Goal: Task Accomplishment & Management: Manage account settings

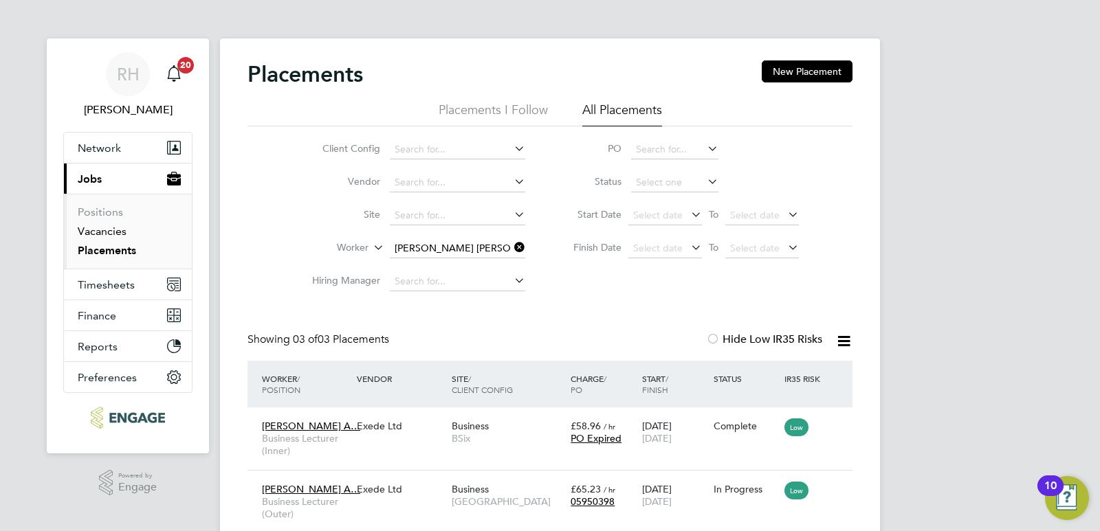
click at [83, 230] on link "Vacancies" at bounding box center [102, 231] width 49 height 13
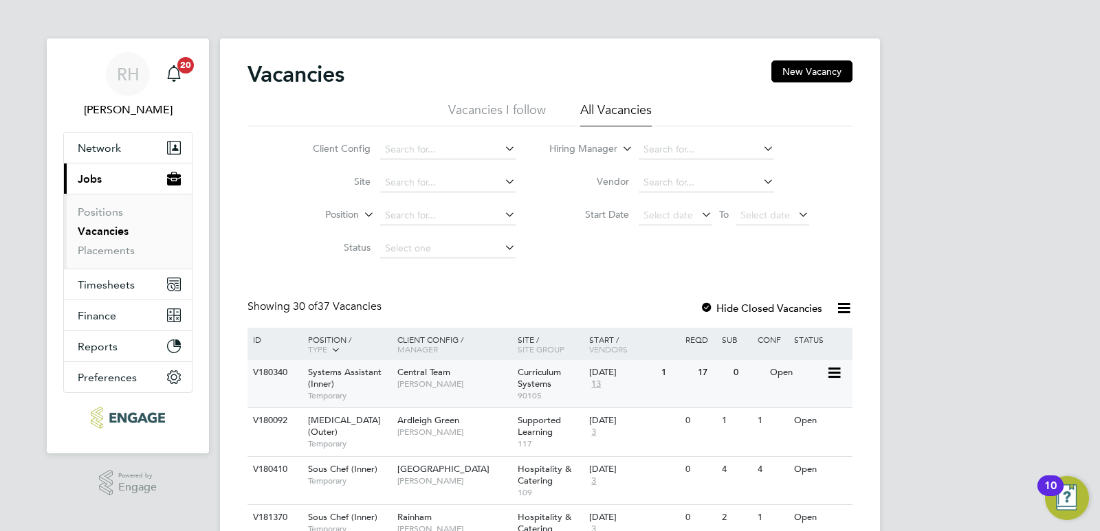
click at [300, 368] on div "Systems Assistant (Inner) Temporary" at bounding box center [346, 383] width 96 height 47
click at [696, 149] on input at bounding box center [706, 149] width 135 height 19
click at [670, 200] on li "Kerr y Baker" at bounding box center [725, 206] width 177 height 19
type input "Kerry Baker"
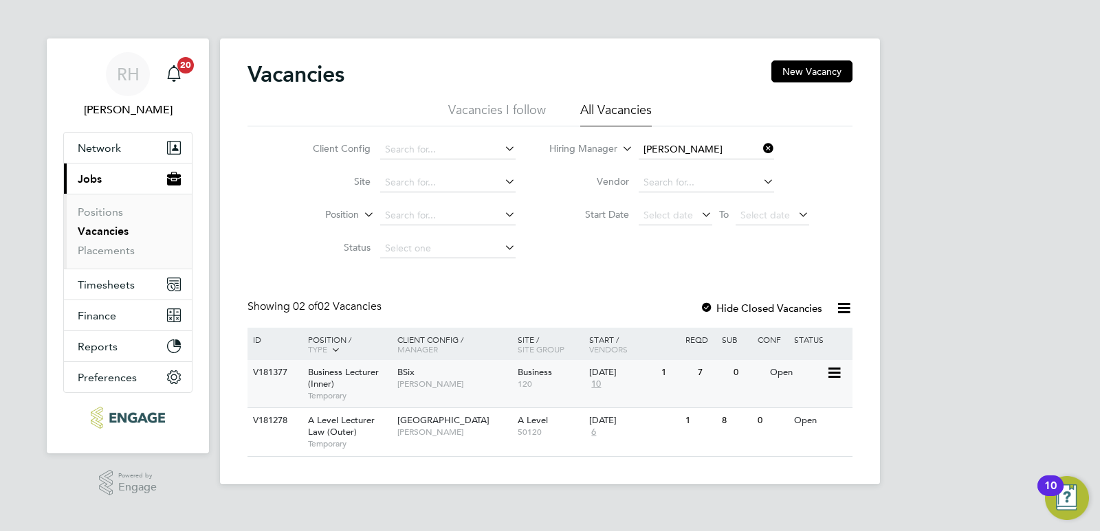
click at [358, 379] on div "Business Lecturer (Inner) Temporary" at bounding box center [346, 383] width 96 height 47
click at [348, 428] on span "A Level Lecturer Law (Outer)" at bounding box center [341, 426] width 67 height 23
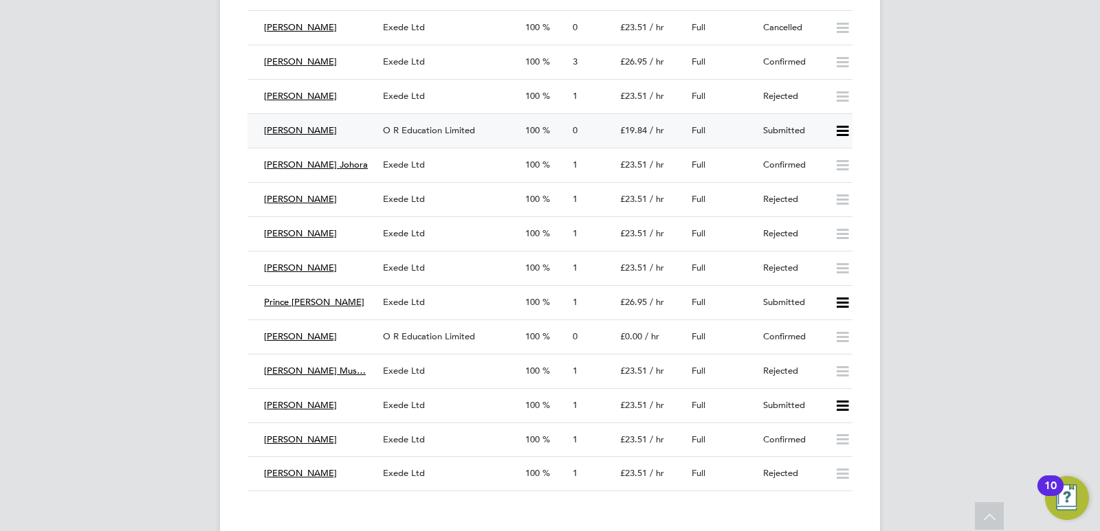
click at [446, 140] on div "O R Education Limited" at bounding box center [448, 131] width 142 height 23
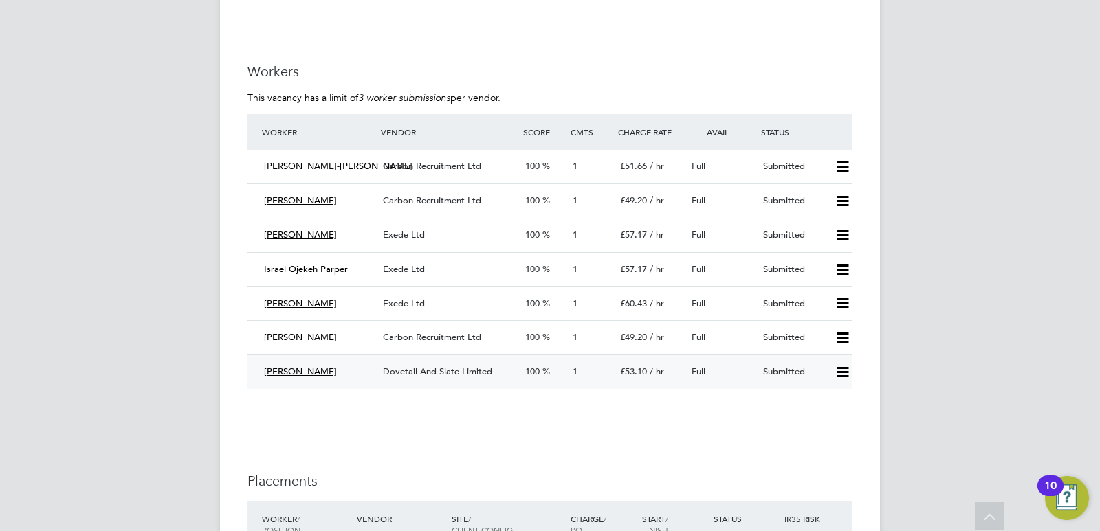
scroll to position [1650, 0]
click at [836, 265] on icon at bounding box center [842, 270] width 17 height 11
click at [811, 304] on li "Reject" at bounding box center [824, 304] width 48 height 19
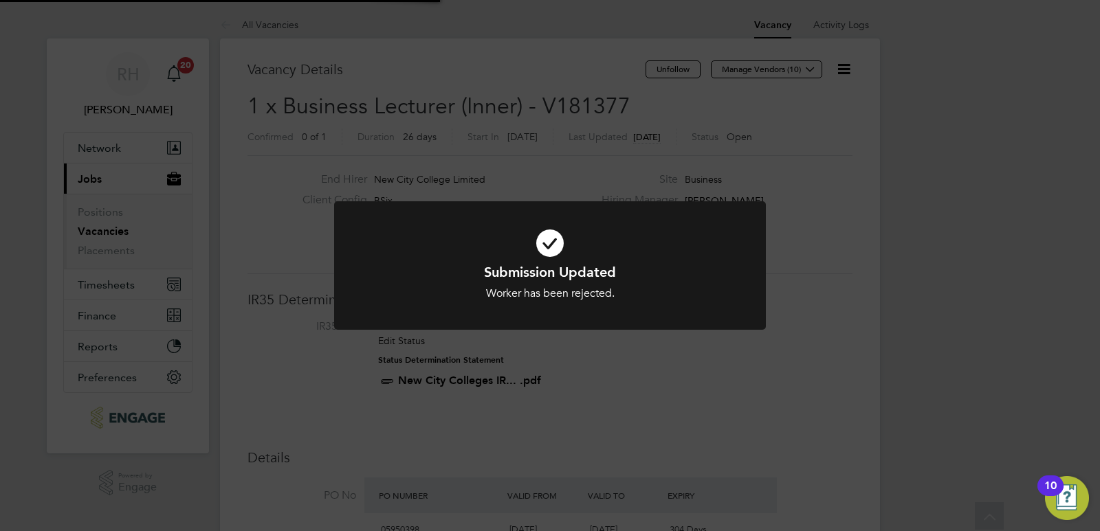
scroll to position [41, 96]
click at [580, 419] on div "Submission Updated Worker has been rejected. Cancel Okay" at bounding box center [550, 265] width 1100 height 531
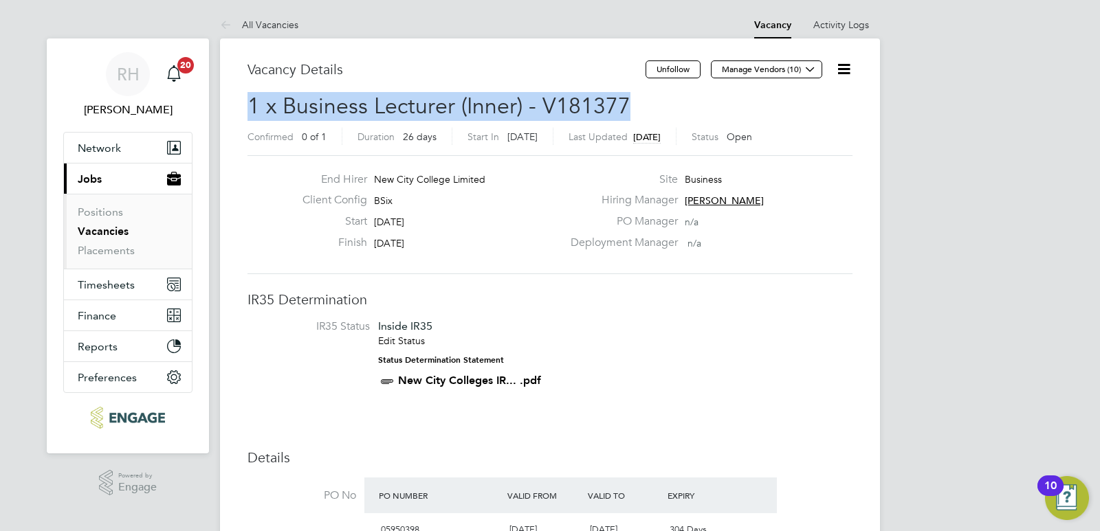
drag, startPoint x: 628, startPoint y: 102, endPoint x: 245, endPoint y: 107, distance: 383.7
copy span "1 x Business Lecturer (Inner) - V181377"
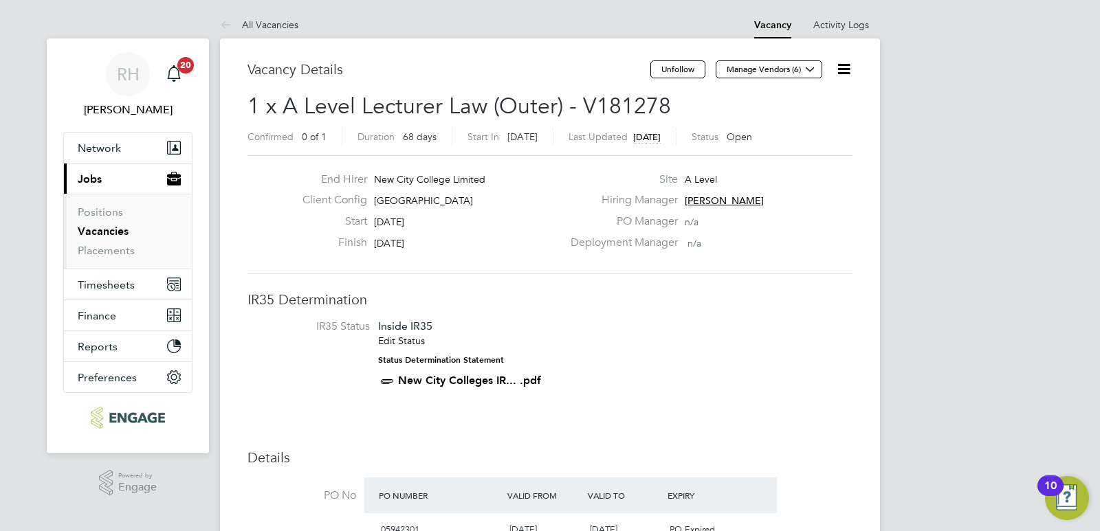
click at [102, 229] on link "Vacancies" at bounding box center [103, 231] width 51 height 13
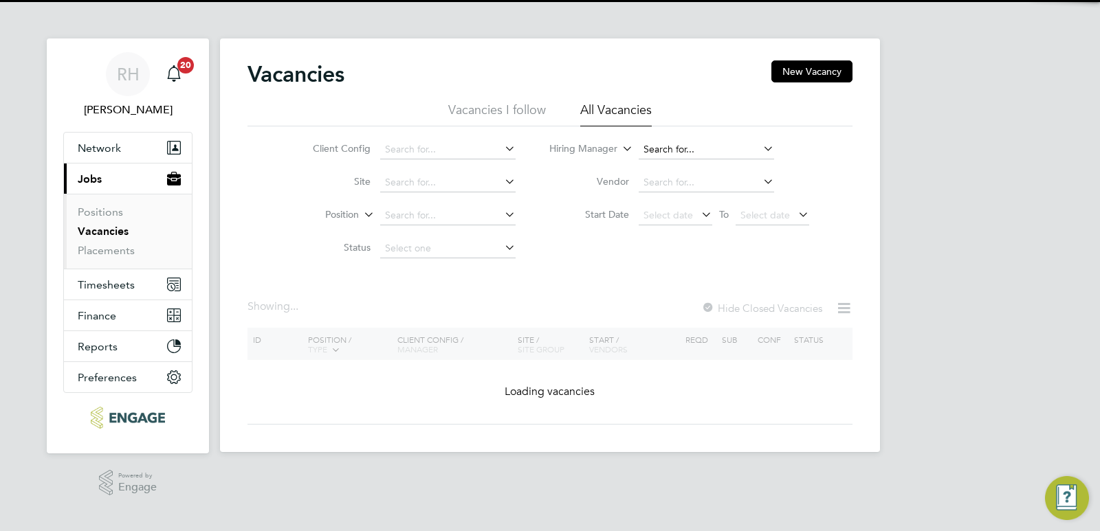
click at [670, 144] on input at bounding box center [706, 149] width 135 height 19
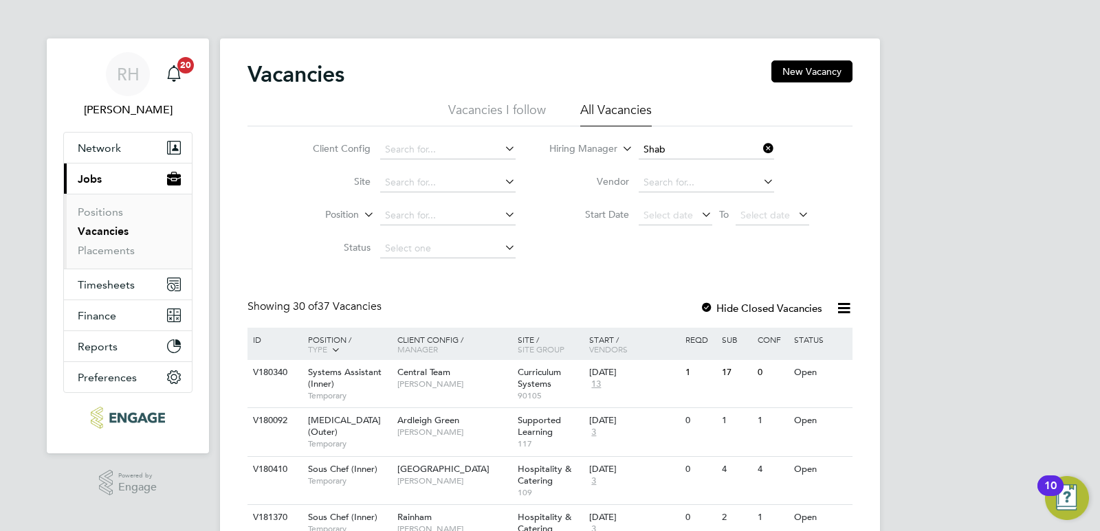
click at [683, 161] on li "Shab nam Shaheen" at bounding box center [705, 169] width 137 height 19
type input "[PERSON_NAME]"
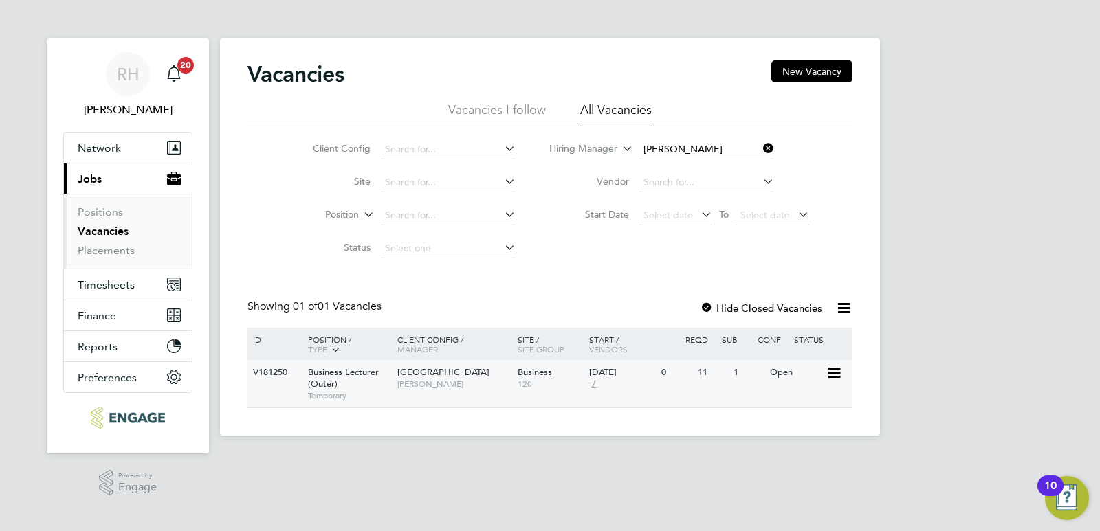
click at [338, 388] on div "Business Lecturer (Outer) Temporary" at bounding box center [346, 383] width 96 height 47
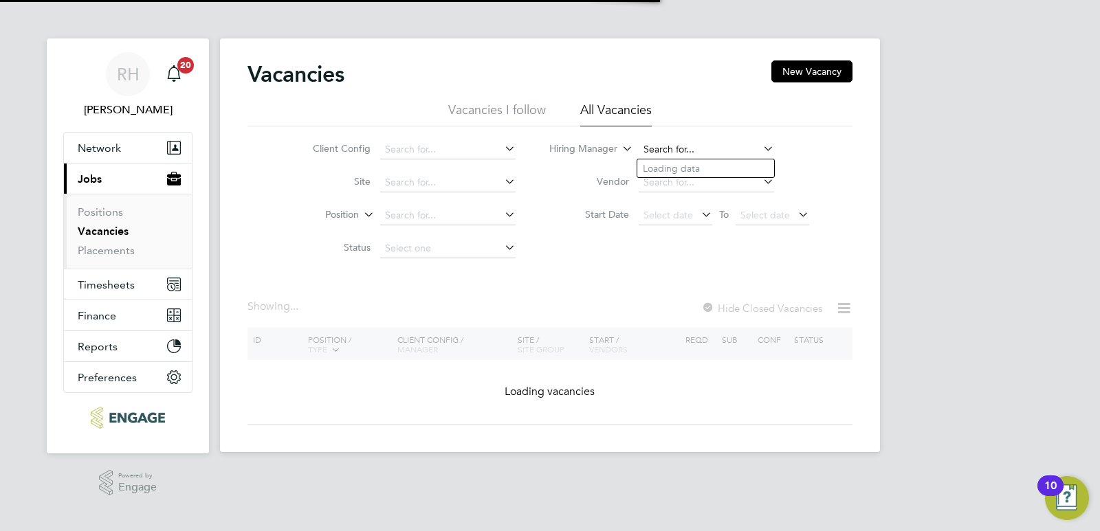
click at [674, 148] on input at bounding box center [706, 149] width 135 height 19
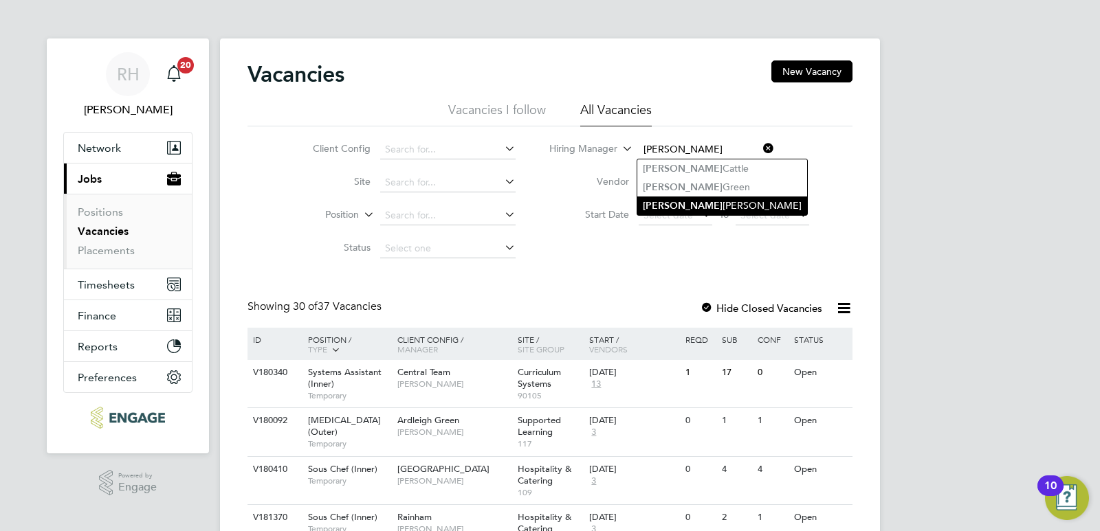
click at [676, 204] on li "[PERSON_NAME]" at bounding box center [722, 206] width 170 height 19
type input "[PERSON_NAME]"
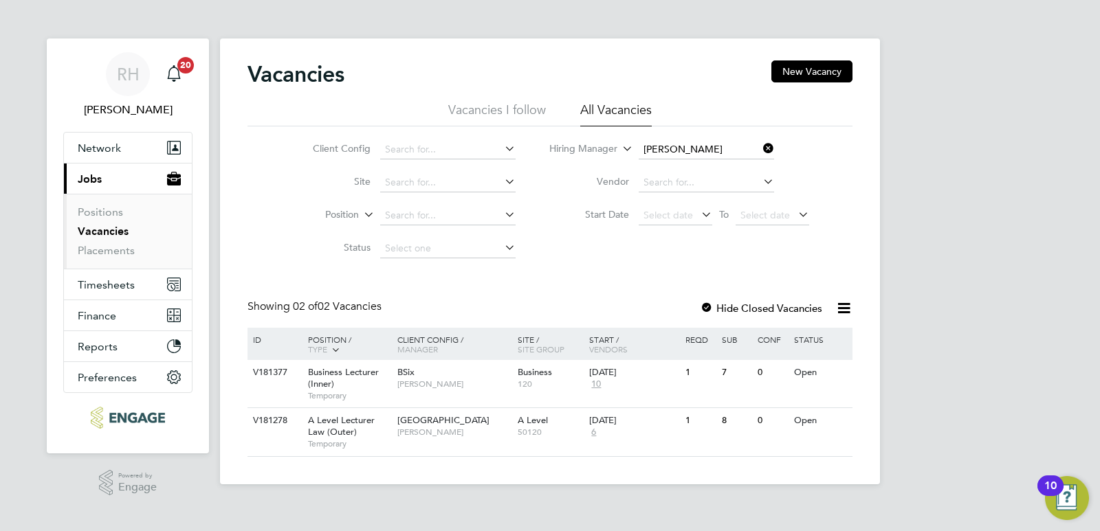
click at [704, 306] on div at bounding box center [707, 310] width 14 height 14
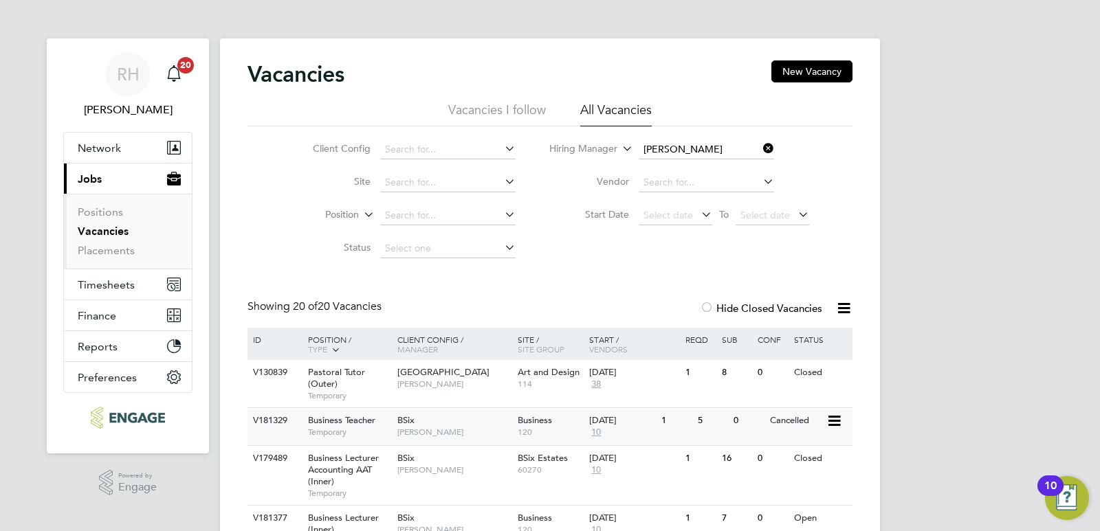
click at [354, 424] on span "Business Teacher" at bounding box center [341, 421] width 67 height 12
click at [114, 255] on link "Placements" at bounding box center [106, 250] width 57 height 13
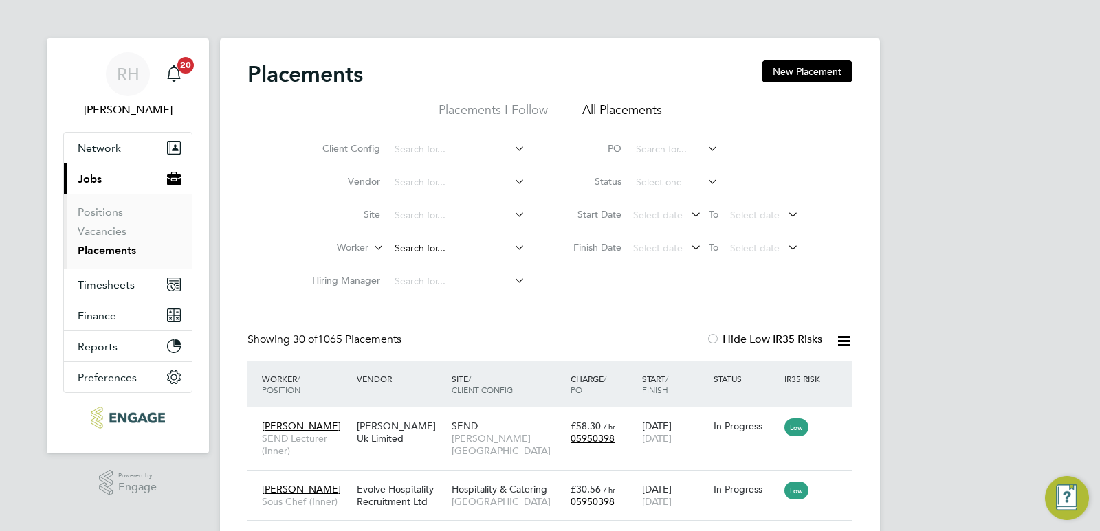
click at [418, 252] on input at bounding box center [457, 248] width 135 height 19
click at [430, 261] on li "Rui Rodrigues" at bounding box center [457, 268] width 137 height 19
type input "Rui Rodrigues"
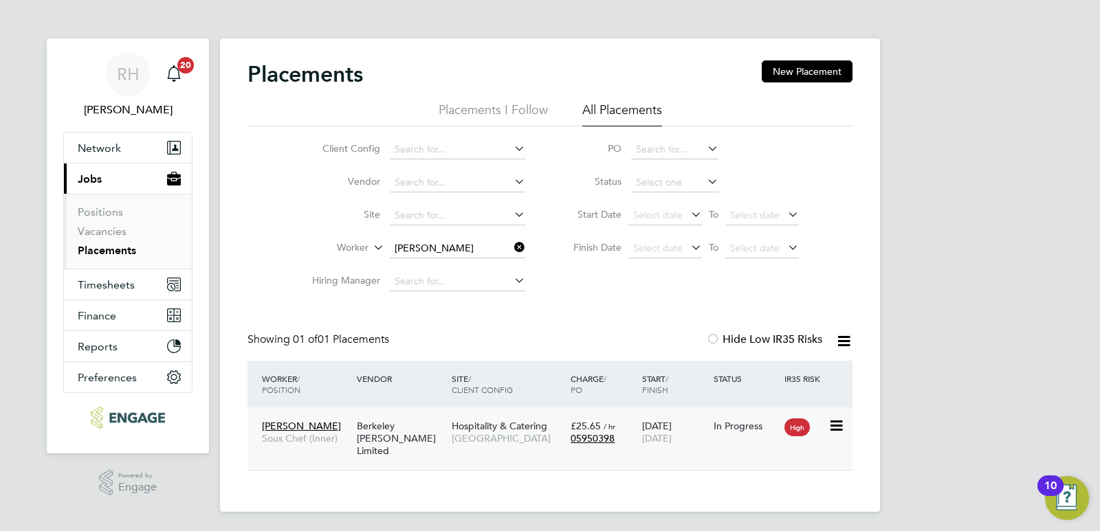
click at [387, 435] on div "Berkeley Scott Limited" at bounding box center [400, 439] width 95 height 52
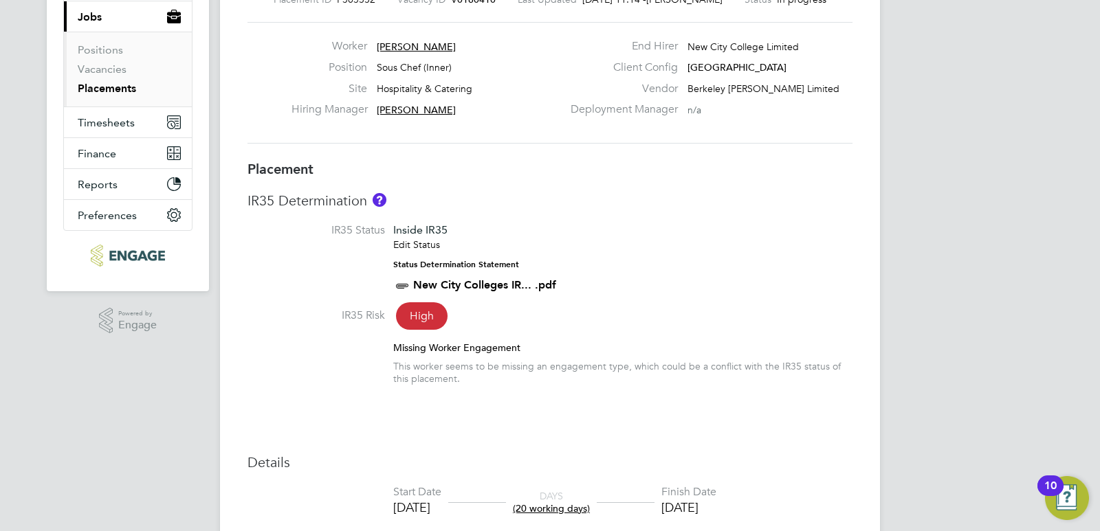
scroll to position [413, 0]
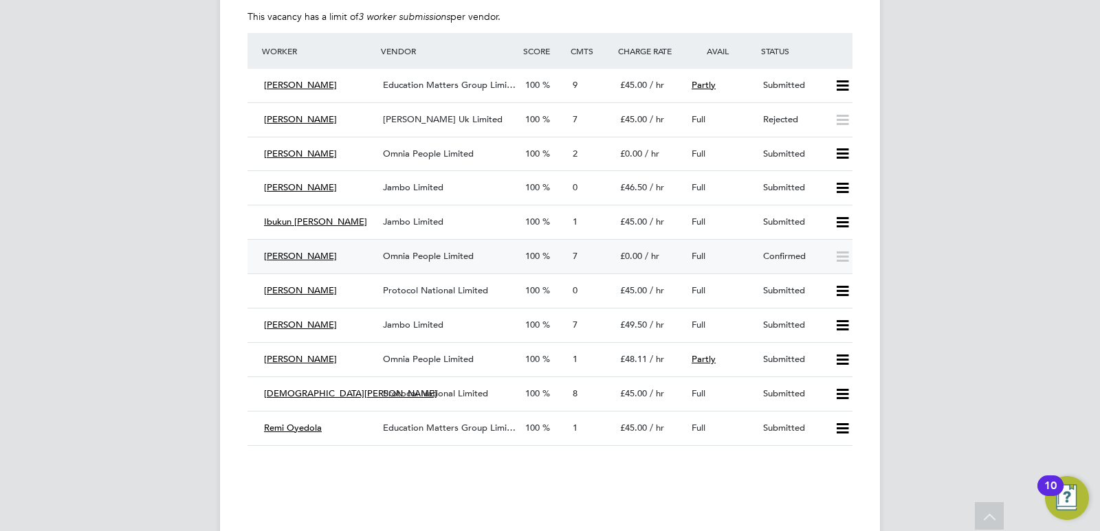
click at [424, 256] on span "Omnia People Limited" at bounding box center [428, 256] width 91 height 12
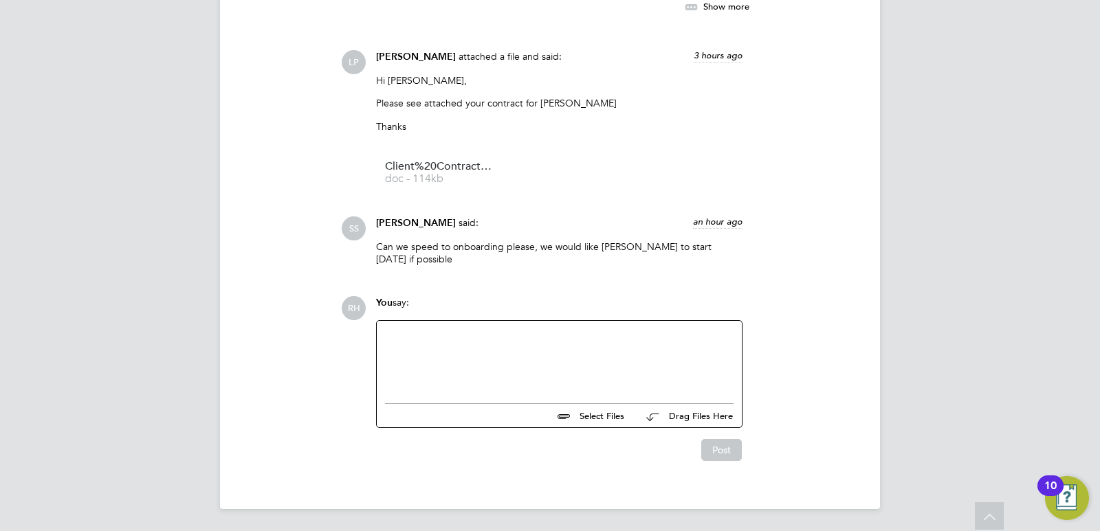
click at [449, 373] on div at bounding box center [559, 358] width 349 height 59
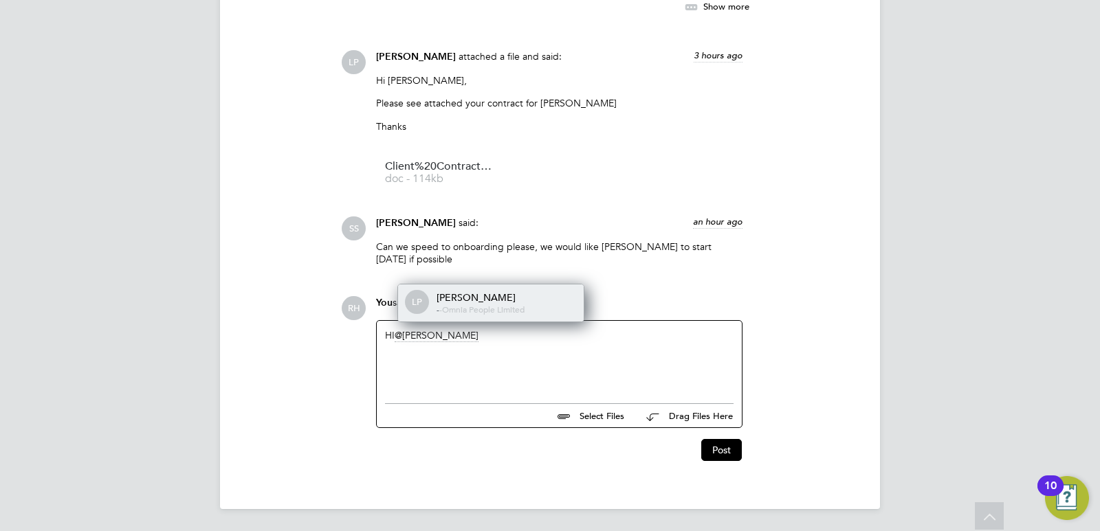
click at [474, 305] on span "Omnia People Limited" at bounding box center [483, 309] width 83 height 11
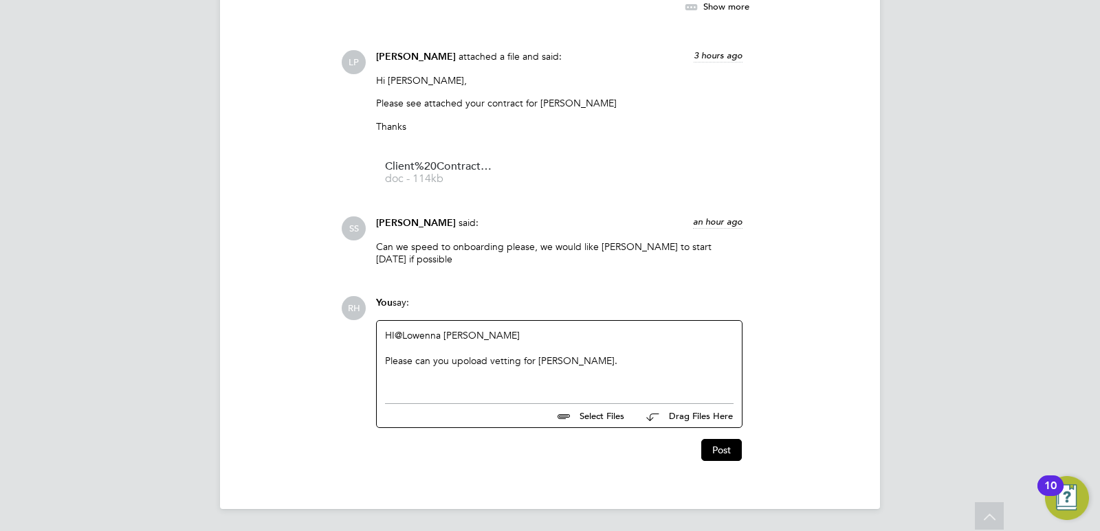
drag, startPoint x: 473, startPoint y: 359, endPoint x: 541, endPoint y: 388, distance: 73.9
click at [541, 388] on div "HI @Lowenna Pollard ​ Please can you upoload vetting for Joelle." at bounding box center [559, 358] width 349 height 59
drag, startPoint x: 575, startPoint y: 359, endPoint x: 327, endPoint y: 326, distance: 249.7
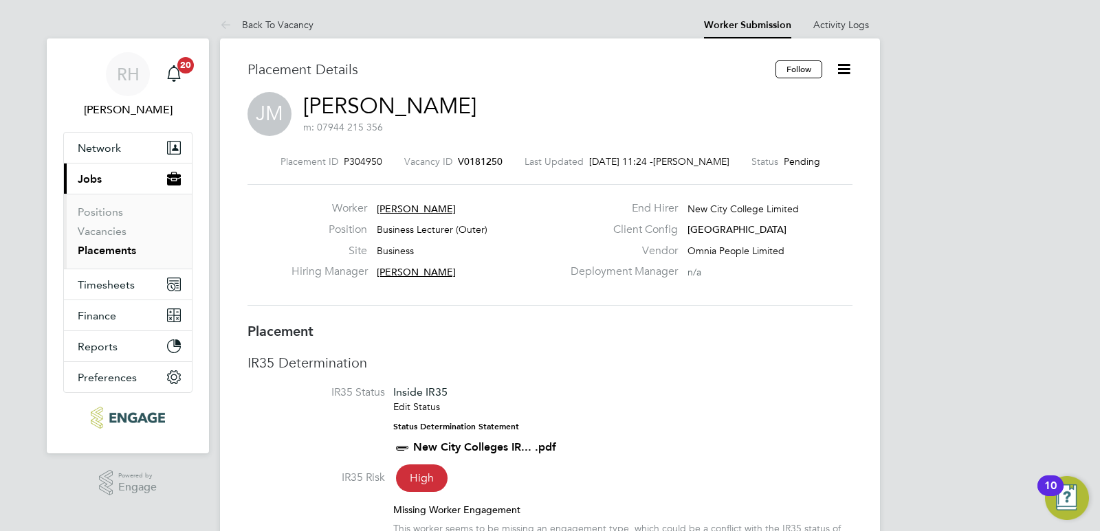
click at [458, 164] on span "V0181250" at bounding box center [480, 161] width 45 height 12
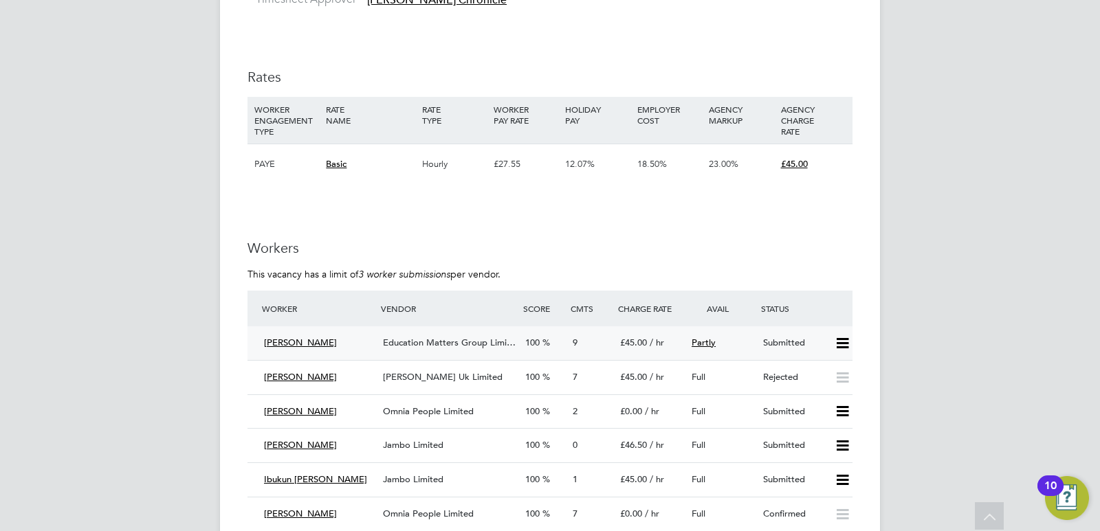
scroll to position [2544, 0]
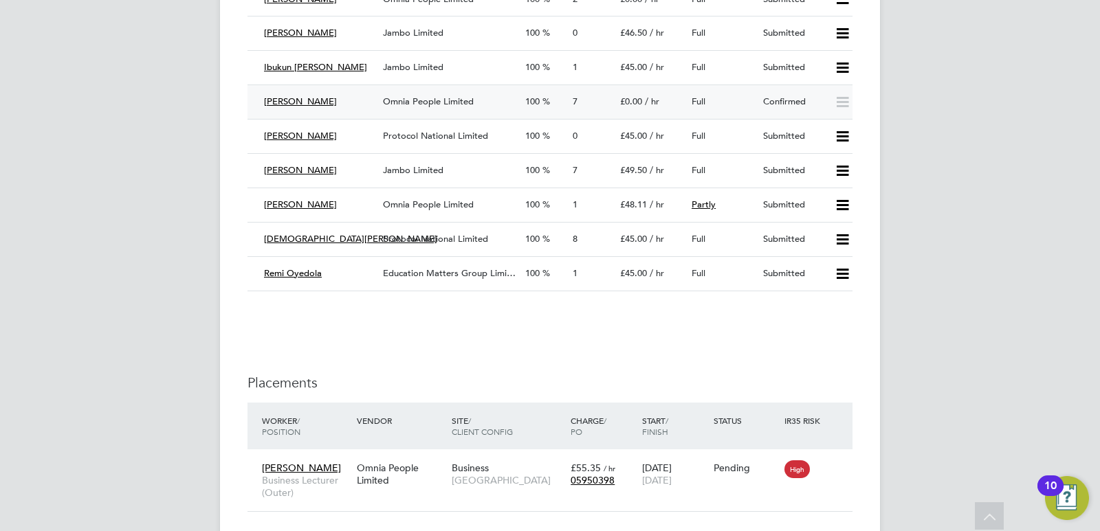
click at [630, 100] on span "£0.00" at bounding box center [631, 102] width 22 height 12
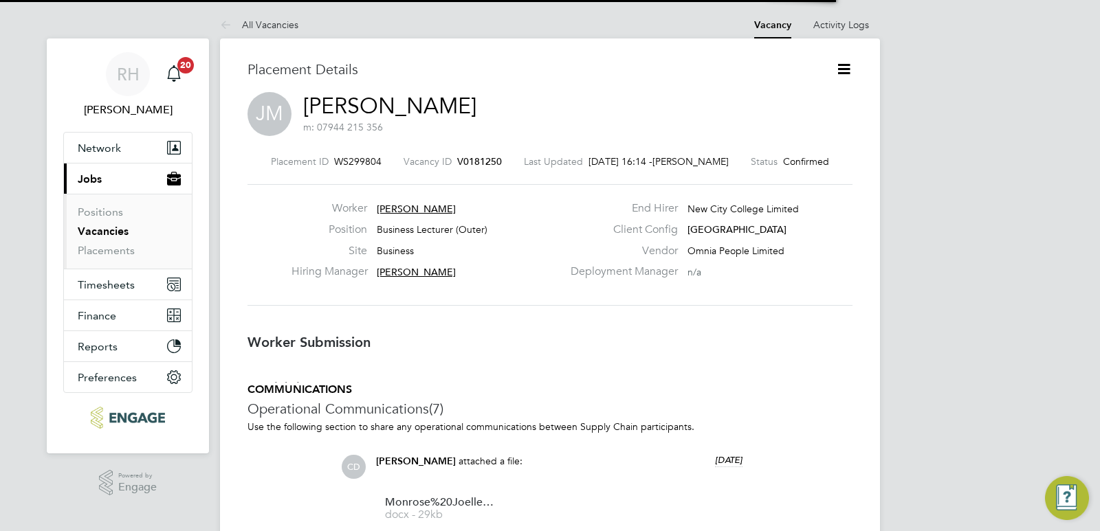
scroll to position [7, 7]
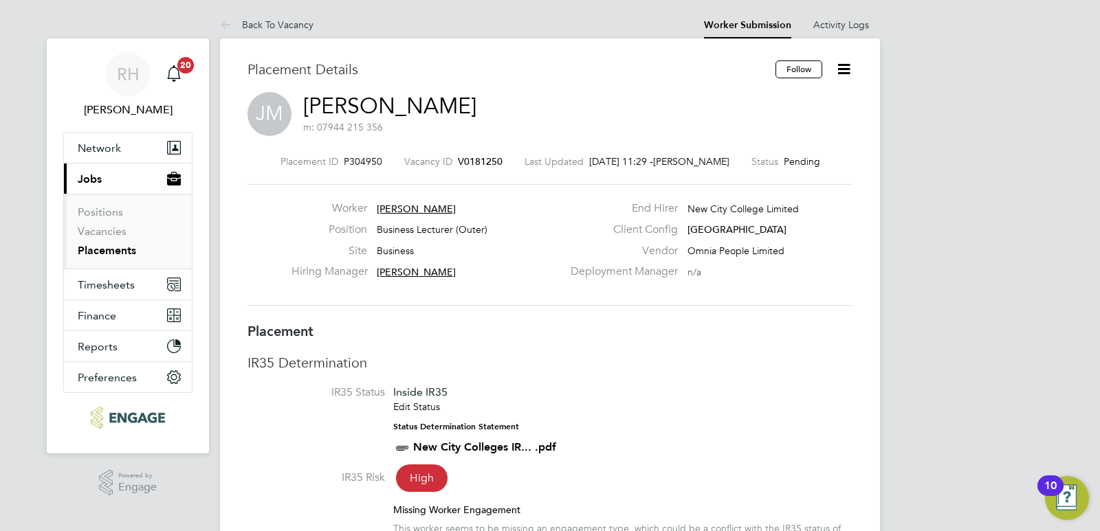
click at [483, 162] on span "V0181250" at bounding box center [480, 161] width 45 height 12
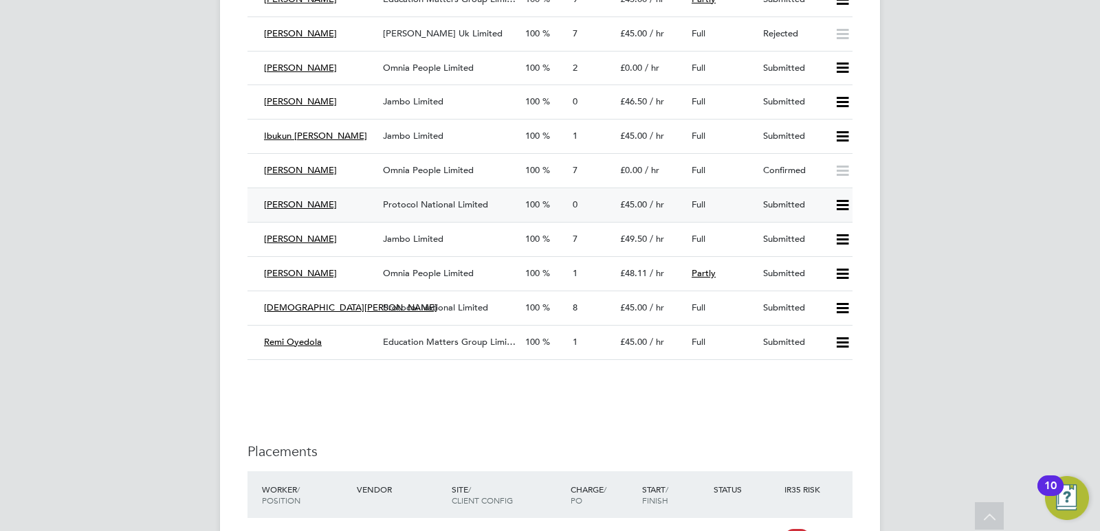
click at [644, 207] on span "£45.00" at bounding box center [633, 205] width 27 height 12
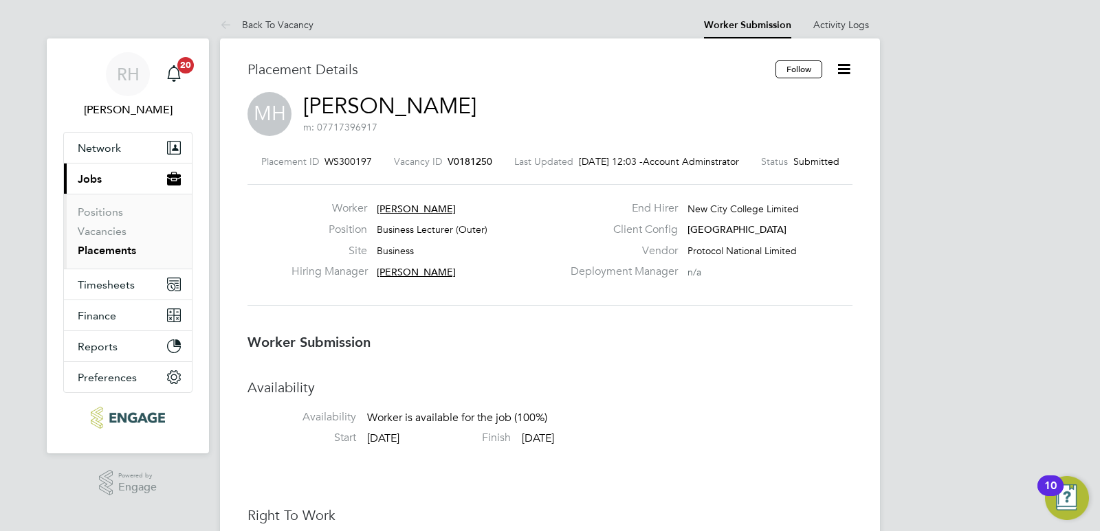
click at [469, 160] on span "V0181250" at bounding box center [470, 161] width 45 height 12
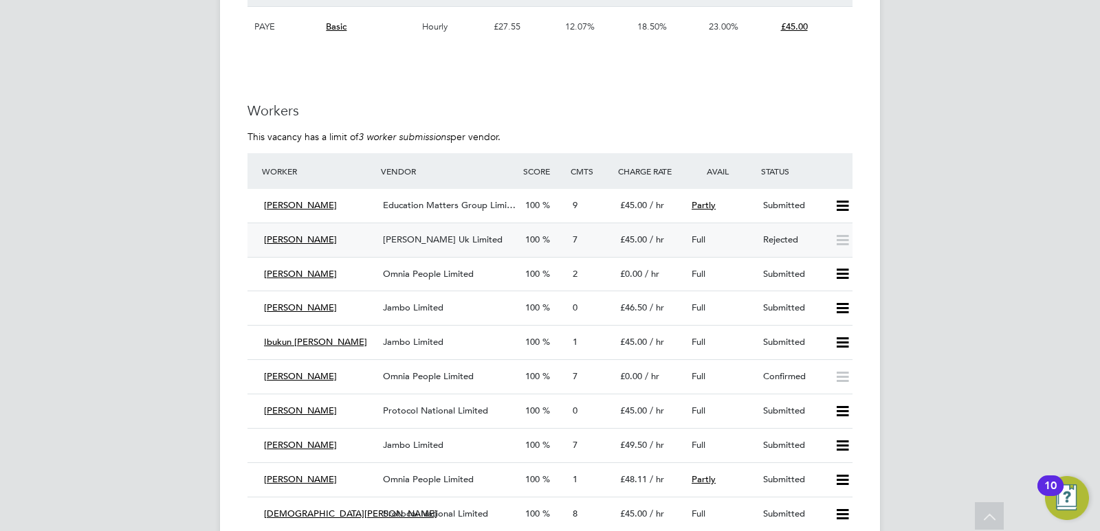
click at [483, 248] on div "[PERSON_NAME] Uk Limited" at bounding box center [448, 240] width 142 height 23
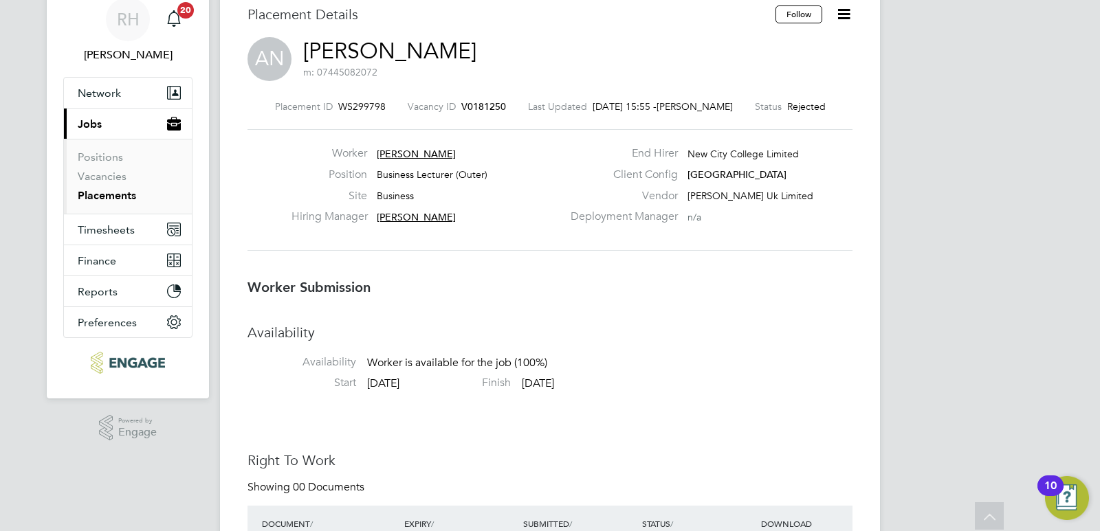
click at [492, 107] on span "V0181250" at bounding box center [483, 106] width 45 height 12
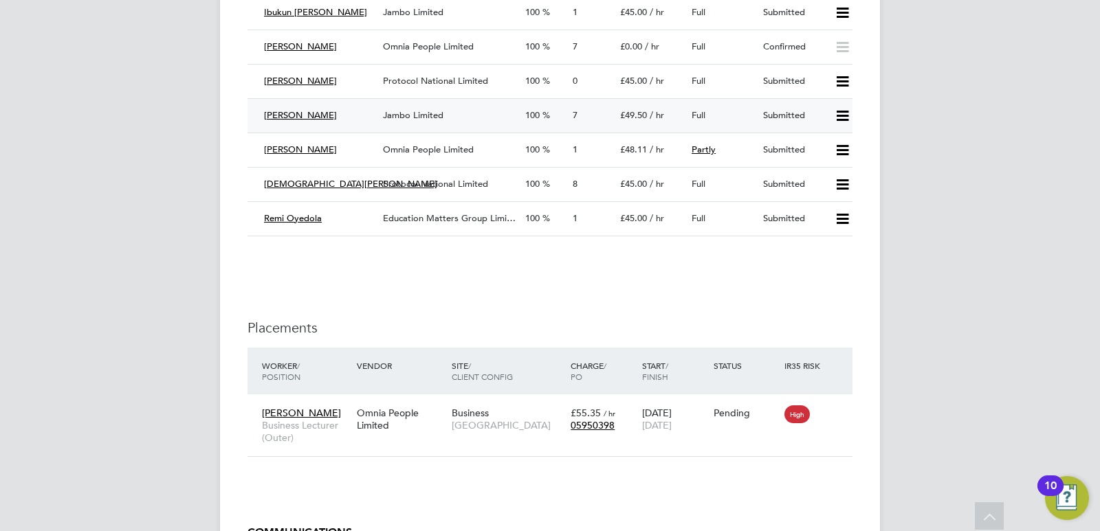
click at [479, 122] on div "Jambo Limited" at bounding box center [448, 116] width 142 height 23
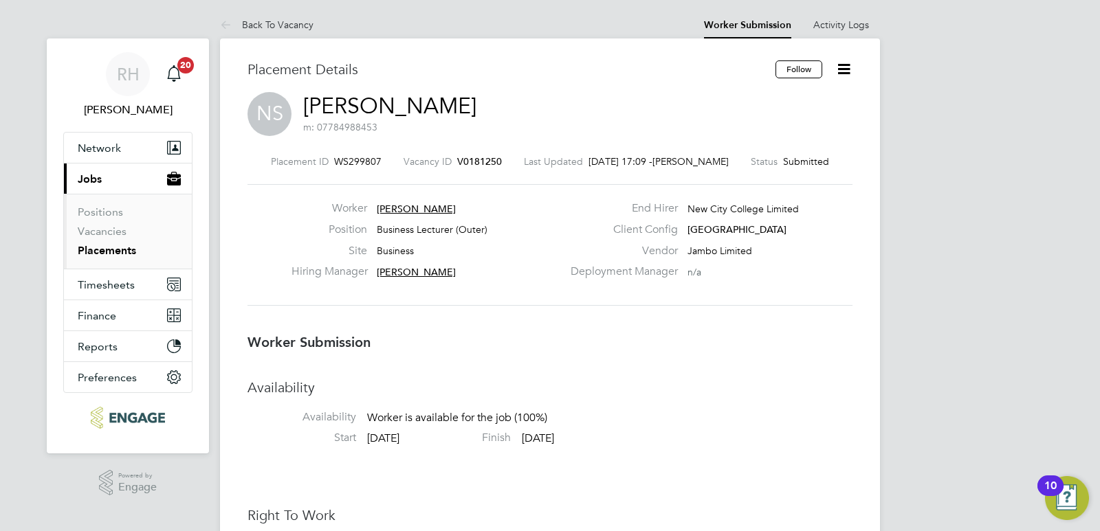
click at [482, 162] on span "V0181250" at bounding box center [479, 161] width 45 height 12
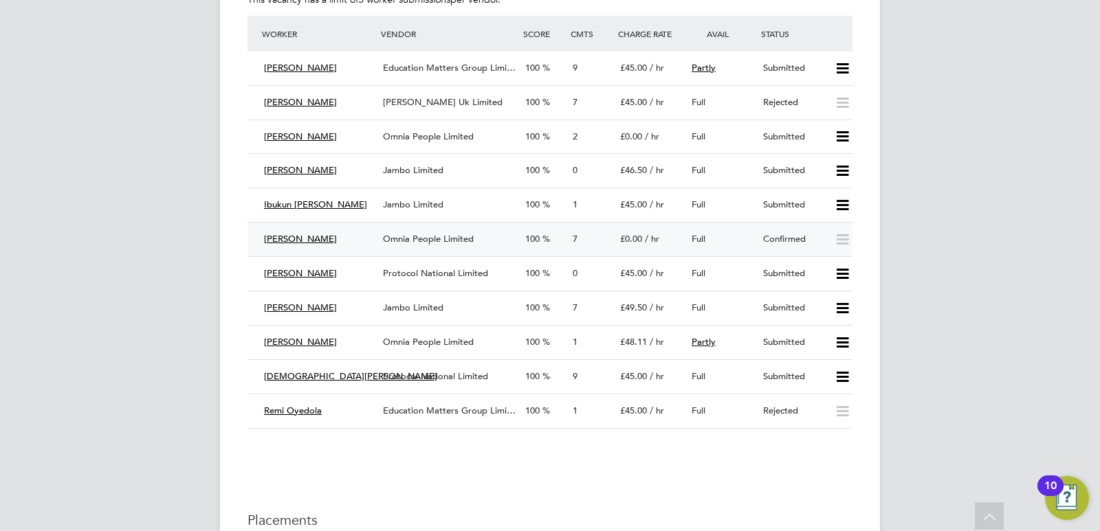
click at [465, 235] on span "Omnia People Limited" at bounding box center [428, 239] width 91 height 12
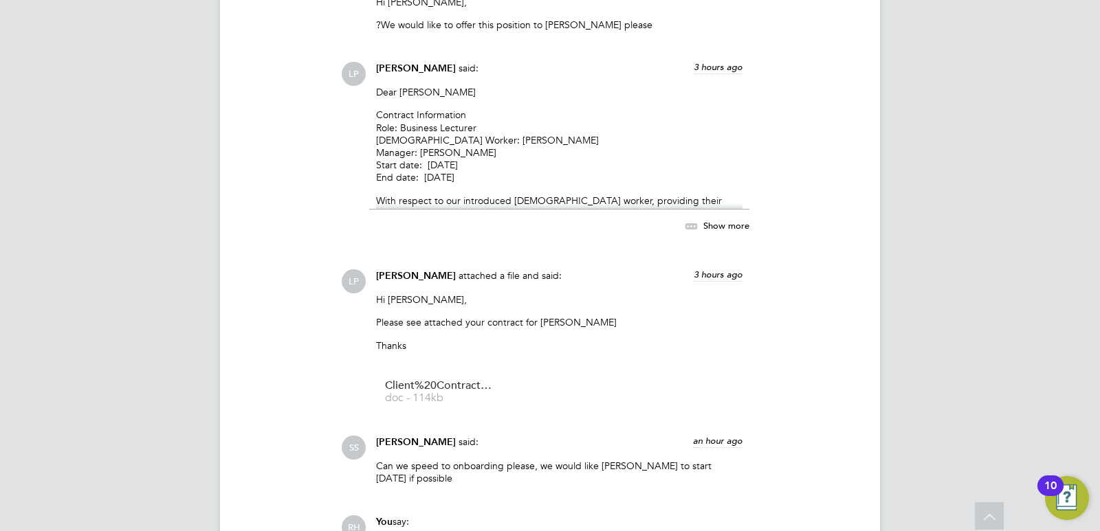
drag, startPoint x: 277, startPoint y: 525, endPoint x: 201, endPoint y: 506, distance: 78.0
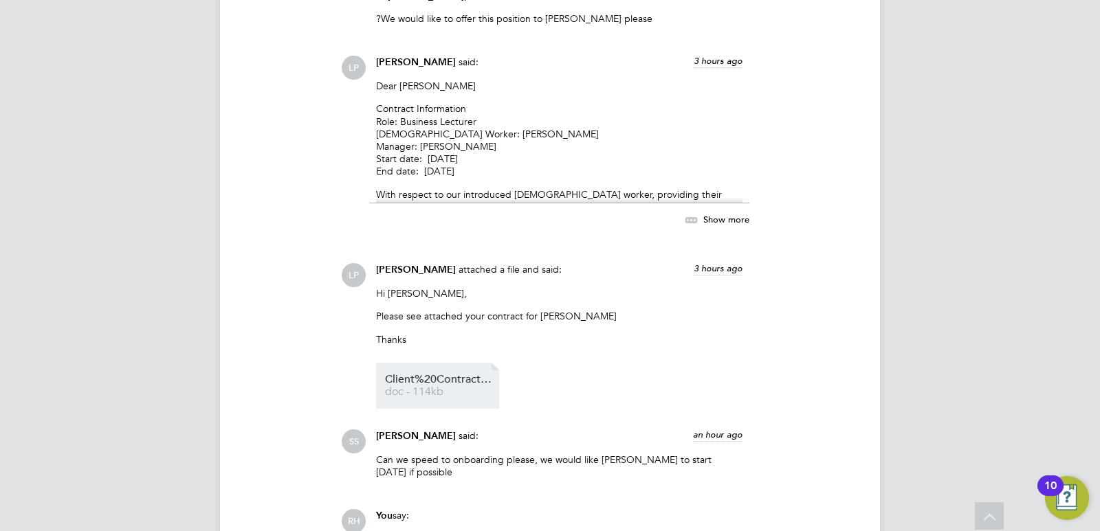
scroll to position [3040, 0]
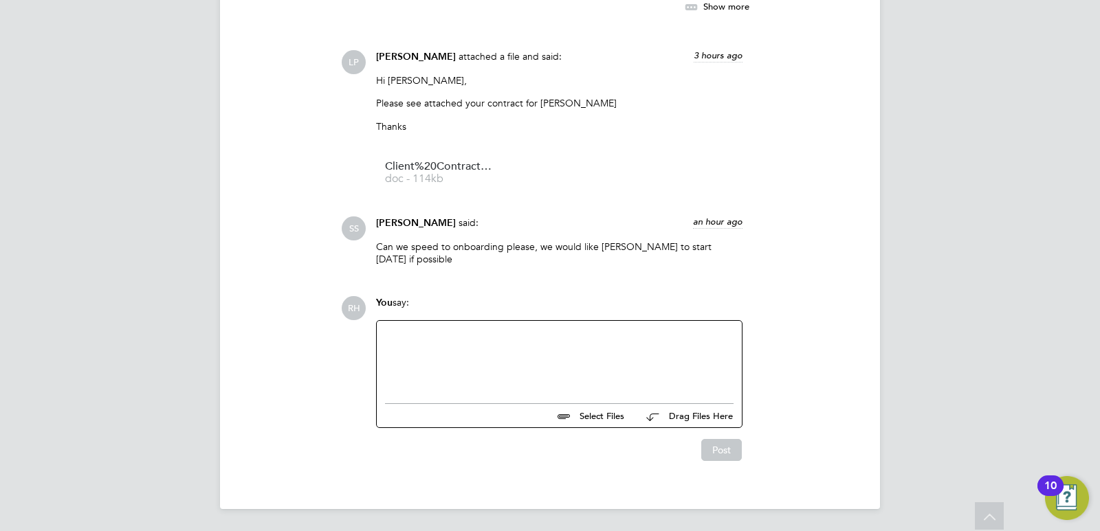
click at [463, 358] on div at bounding box center [559, 358] width 349 height 59
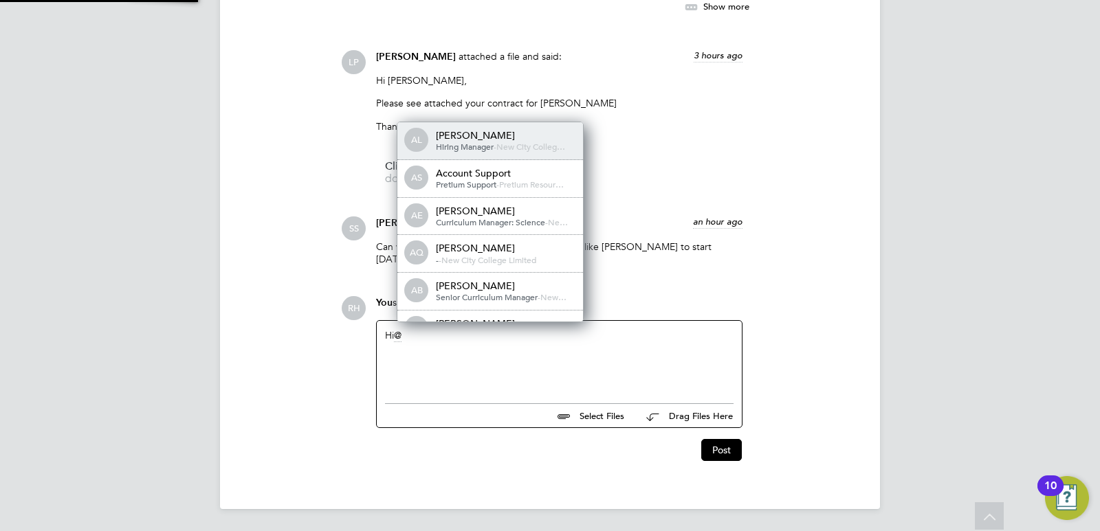
scroll to position [0, 0]
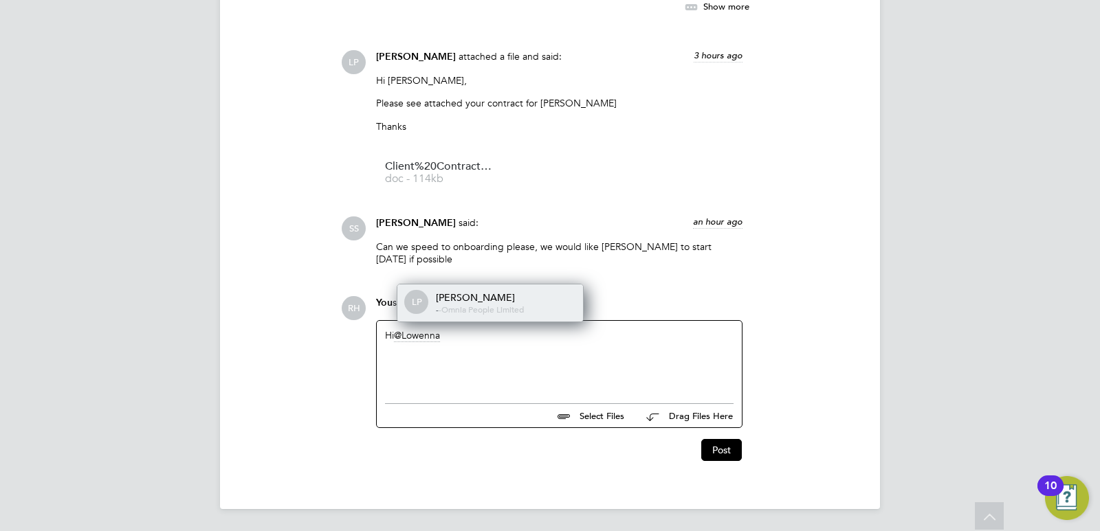
click at [498, 302] on div "Lowenna Pollard" at bounding box center [505, 298] width 138 height 12
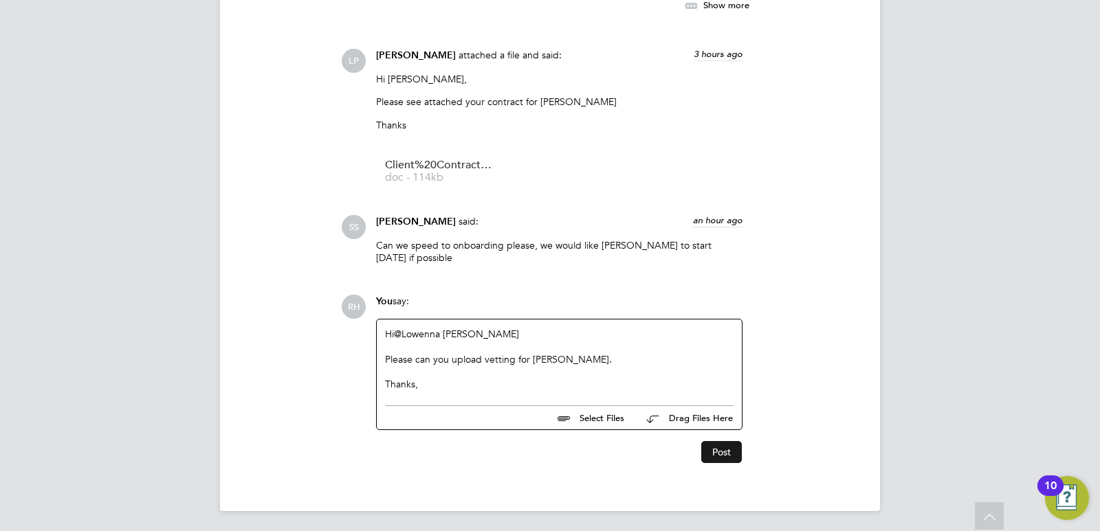
click at [723, 460] on button "Post" at bounding box center [721, 452] width 41 height 22
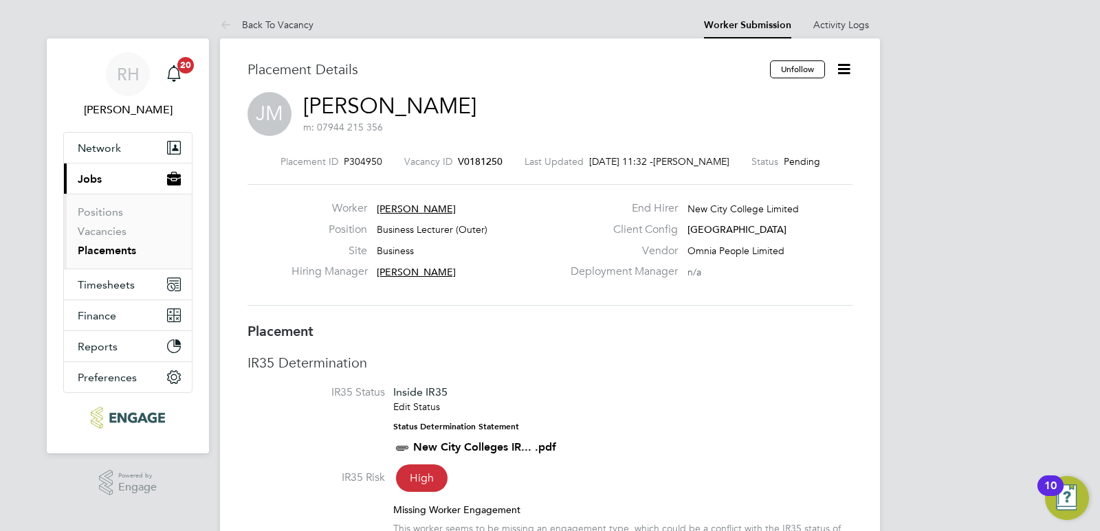
click at [472, 163] on span "V0181250" at bounding box center [480, 161] width 45 height 12
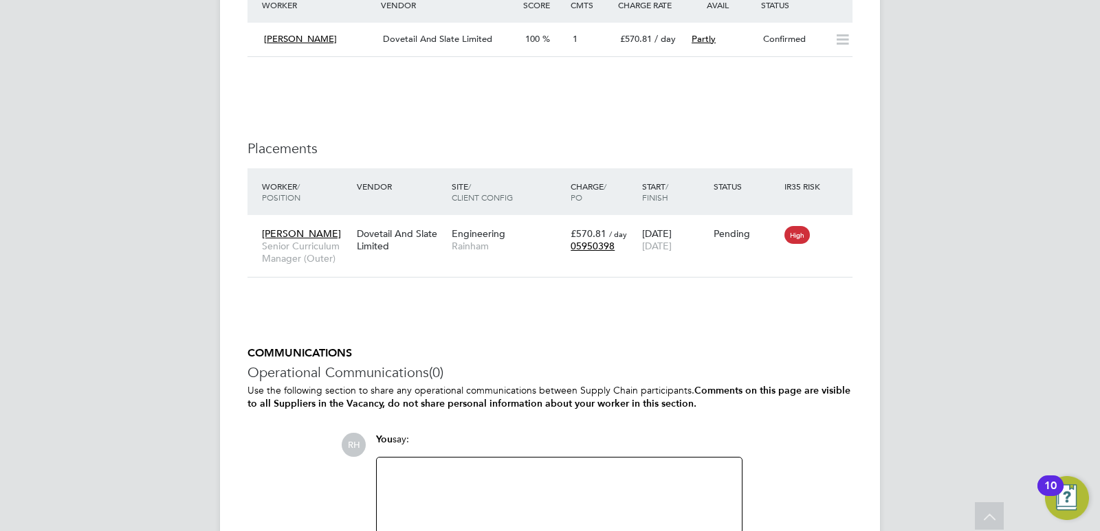
scroll to position [1788, 0]
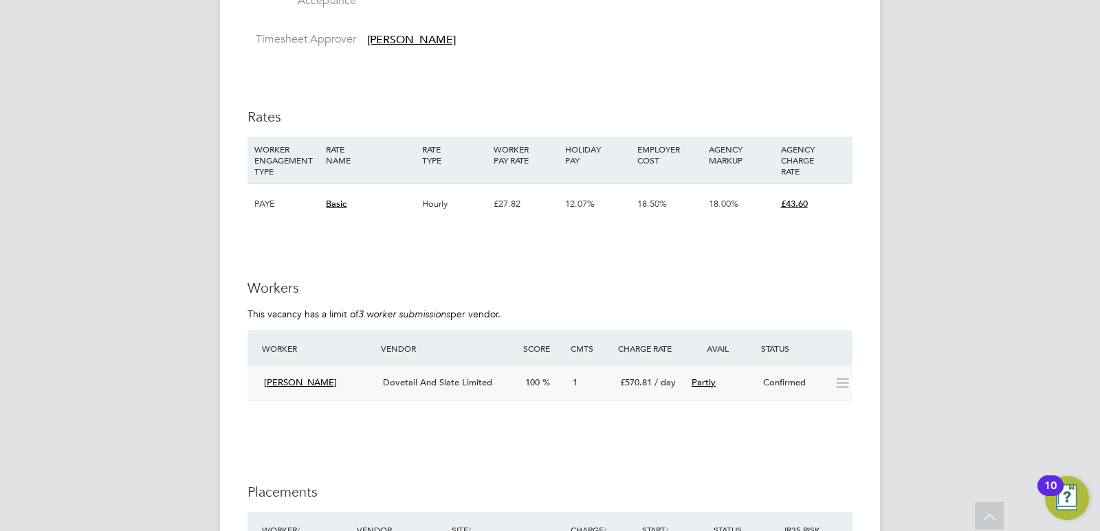
click at [472, 376] on div "Dovetail And Slate Limited" at bounding box center [448, 383] width 142 height 23
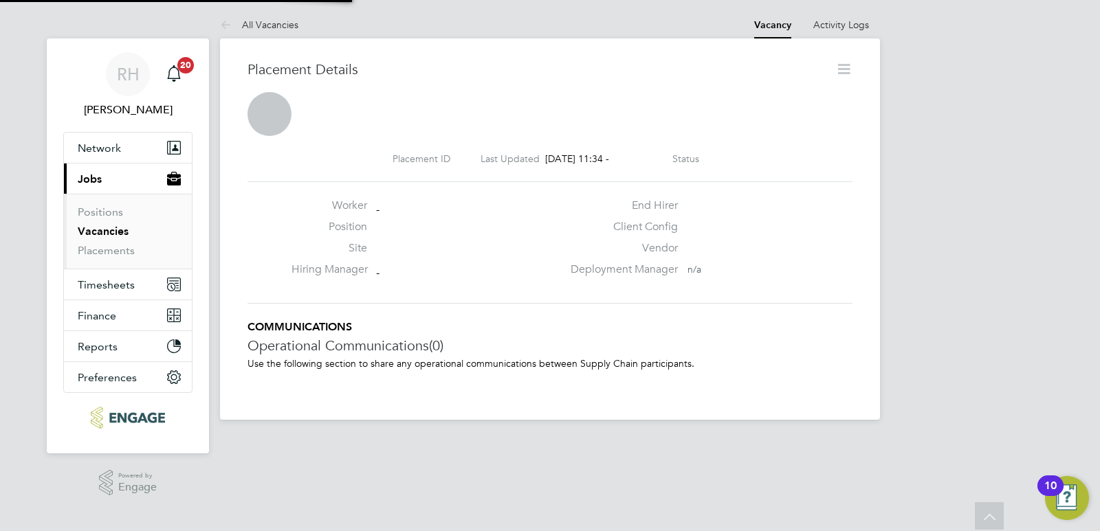
scroll to position [13, 78]
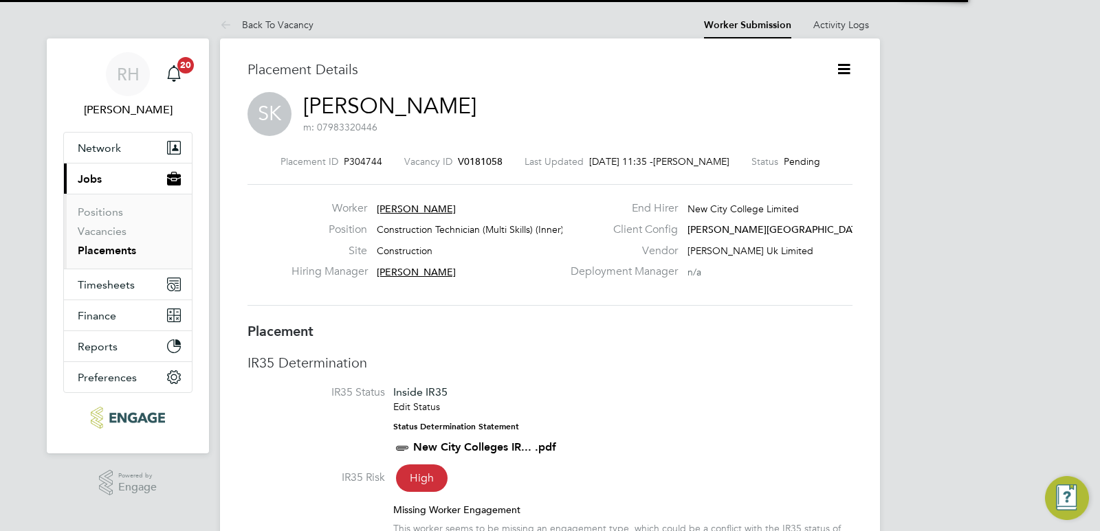
scroll to position [7, 7]
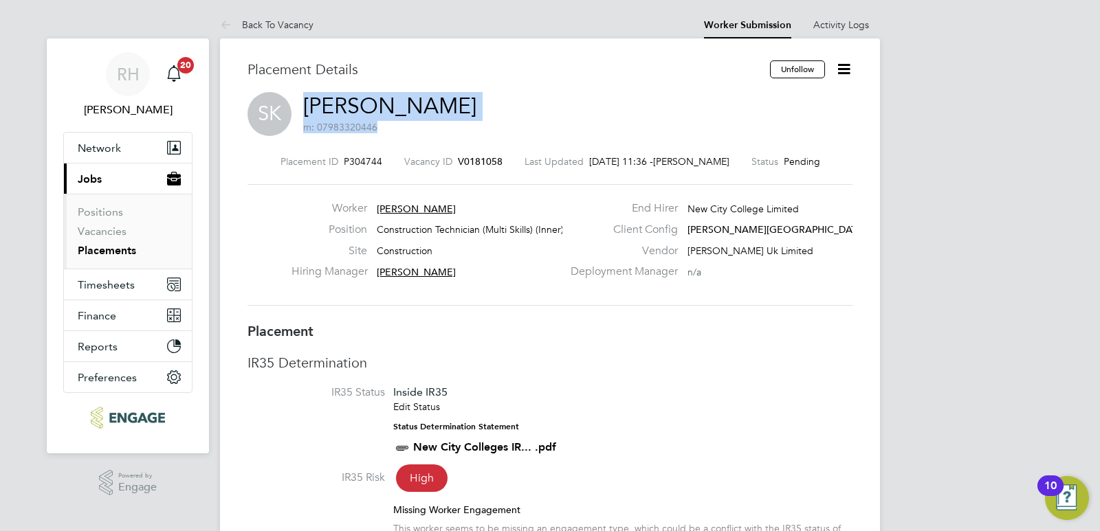
drag, startPoint x: 345, startPoint y: 112, endPoint x: 303, endPoint y: 109, distance: 42.0
click at [303, 109] on div "SK Siaf Khan m: 07983320446" at bounding box center [550, 115] width 605 height 47
copy h2 "Siaf Khan m: 07983320446"
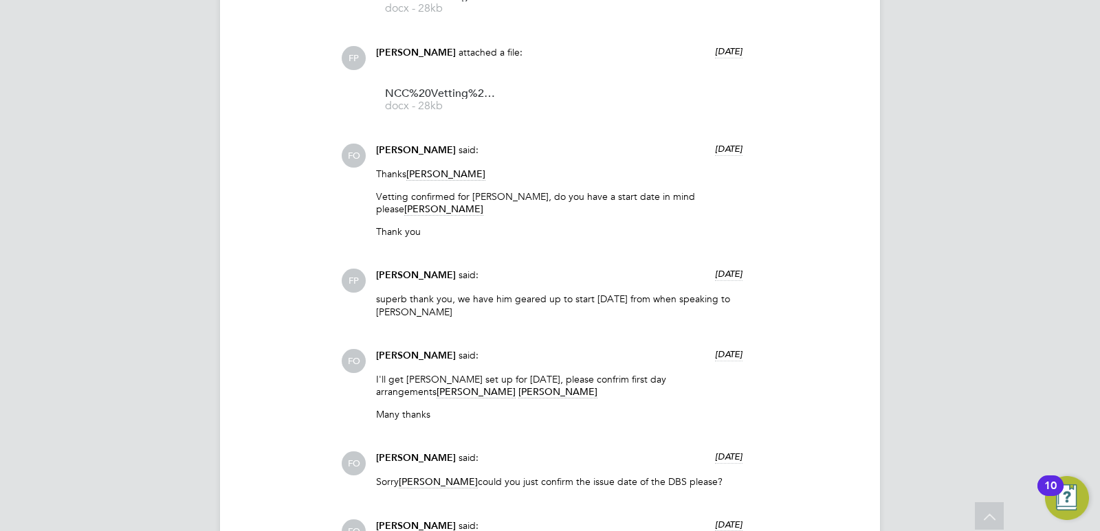
scroll to position [1942, 0]
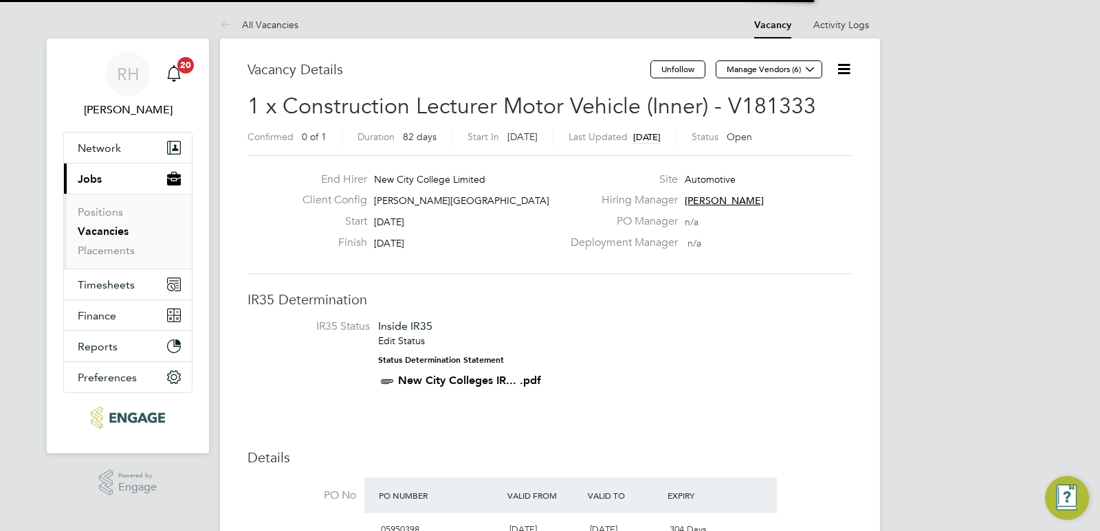
scroll to position [7, 7]
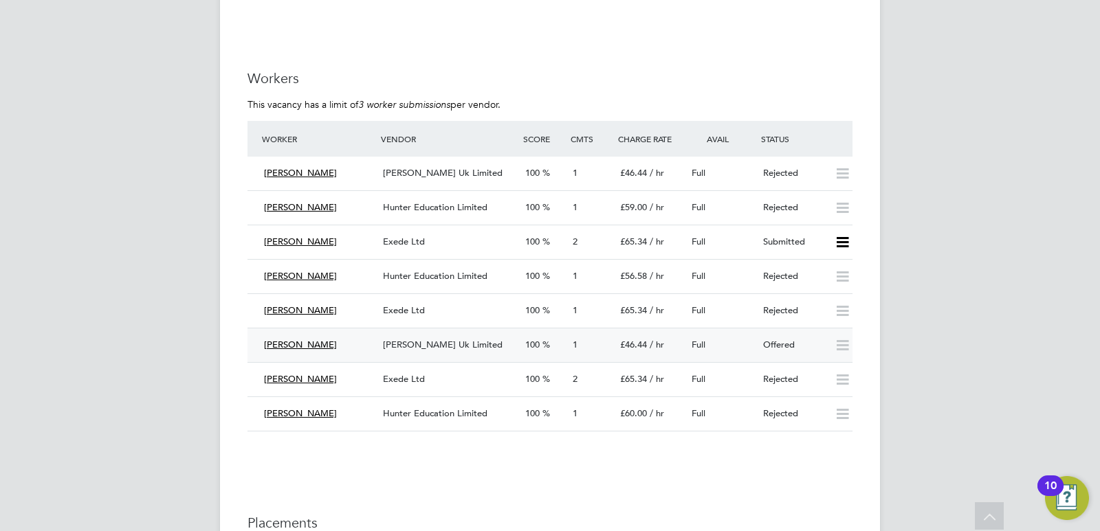
click at [448, 338] on div "[PERSON_NAME] Uk Limited" at bounding box center [448, 345] width 142 height 23
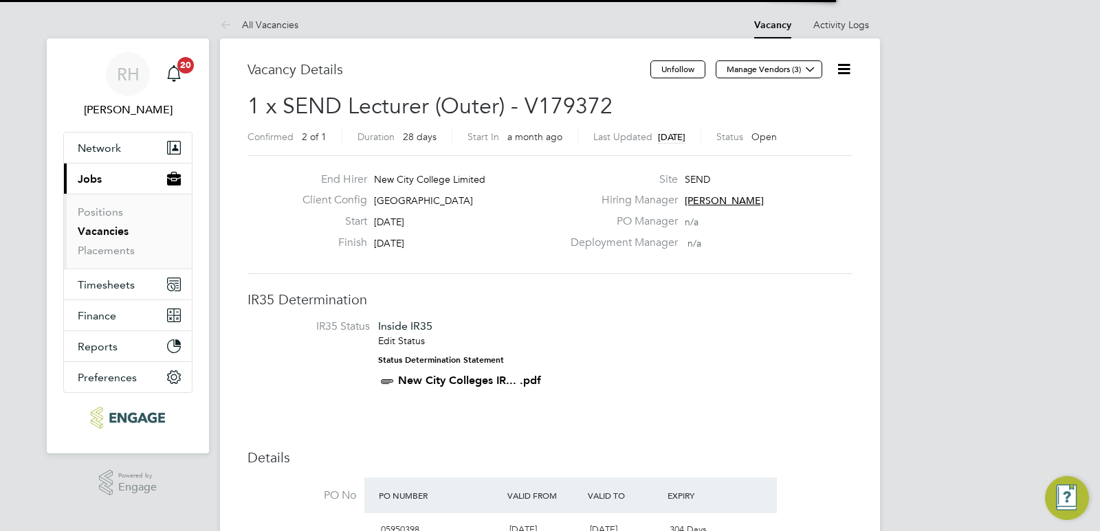
scroll to position [7, 7]
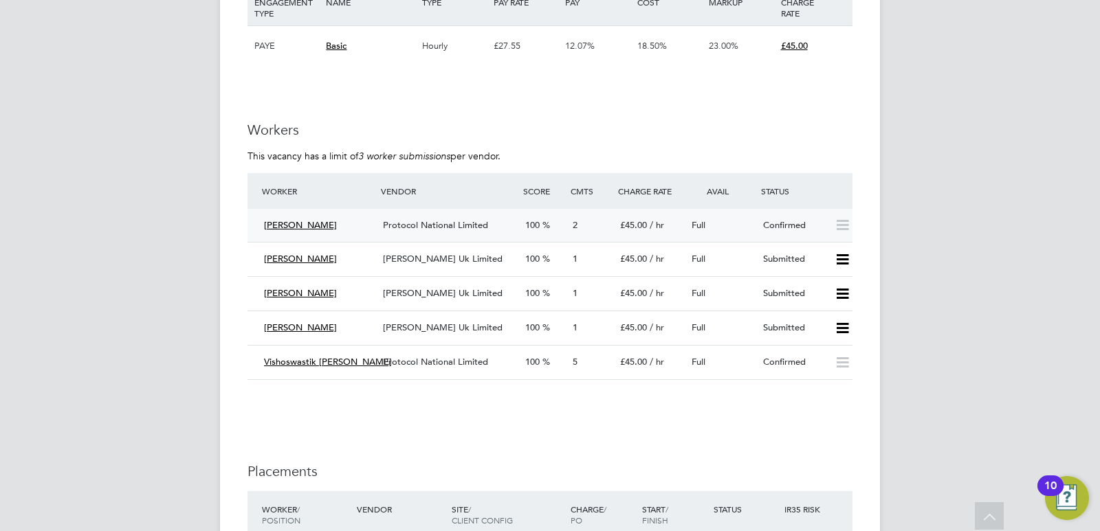
click at [481, 232] on div "Protocol National Limited" at bounding box center [448, 226] width 142 height 23
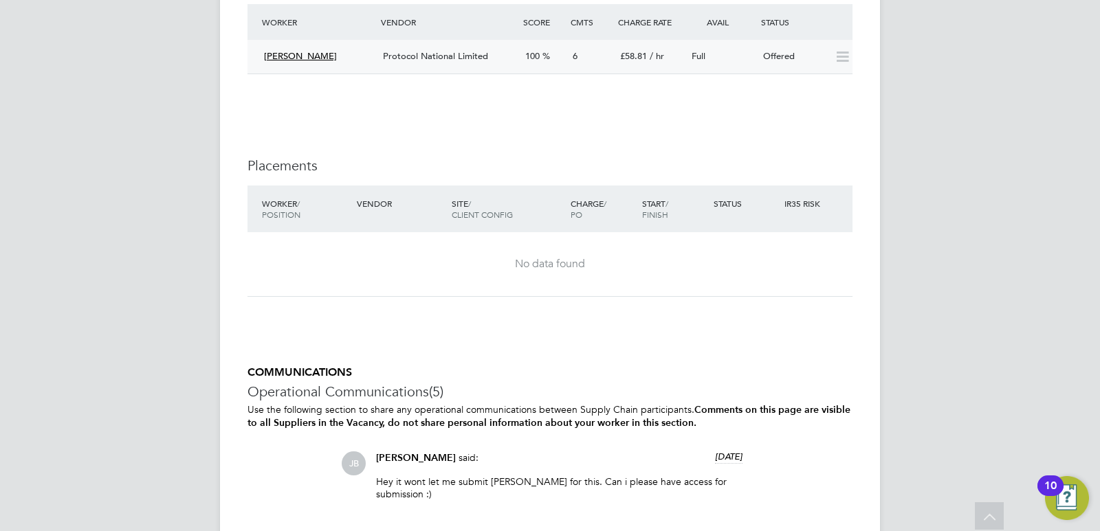
click at [490, 56] on div "Protocol National Limited" at bounding box center [448, 56] width 142 height 23
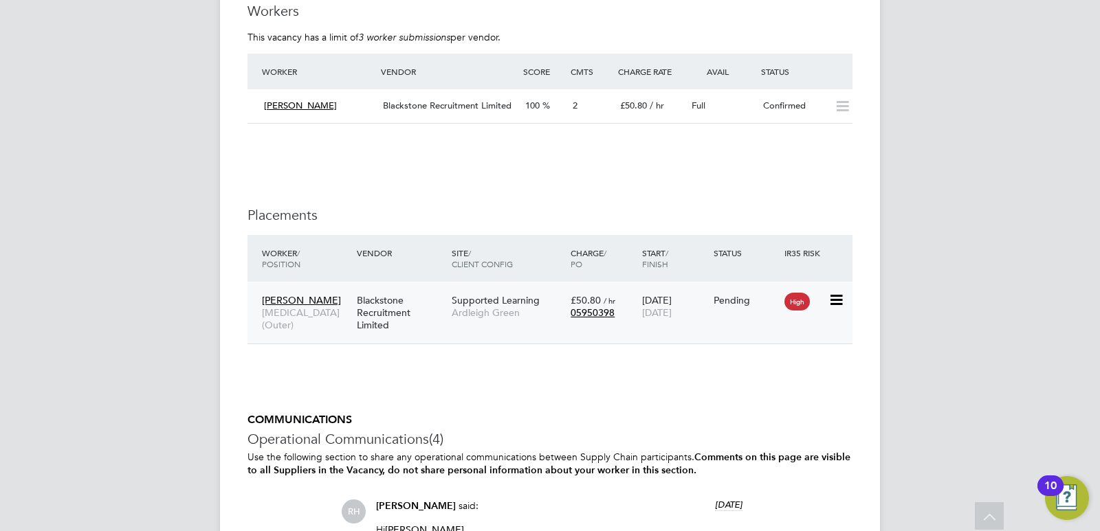
click at [323, 316] on span "Speech and Language Therapist (Outer)" at bounding box center [306, 319] width 88 height 25
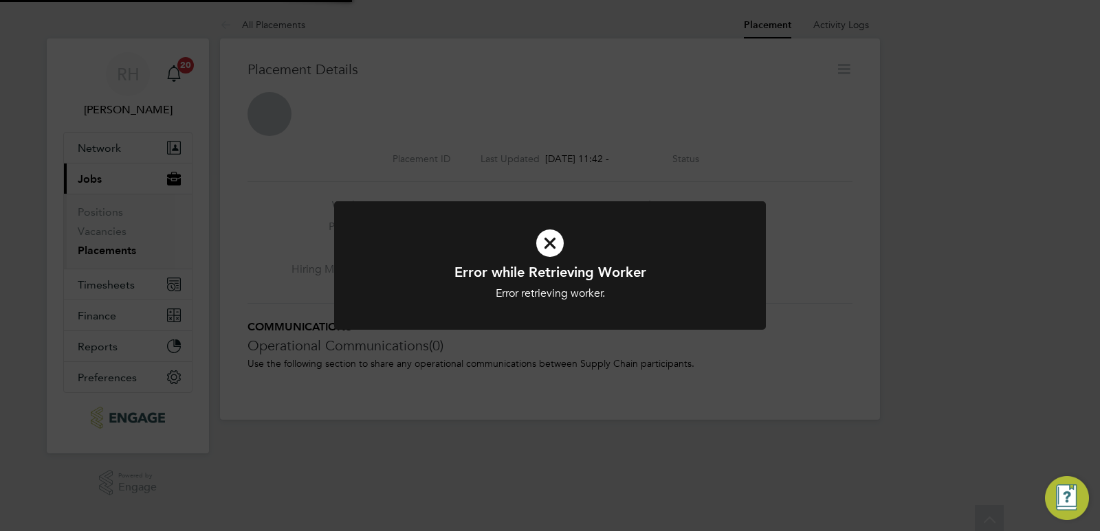
scroll to position [7, 7]
click at [435, 103] on div "Error while Retrieving Worker Error retrieving worker. Cancel Okay" at bounding box center [550, 265] width 1100 height 531
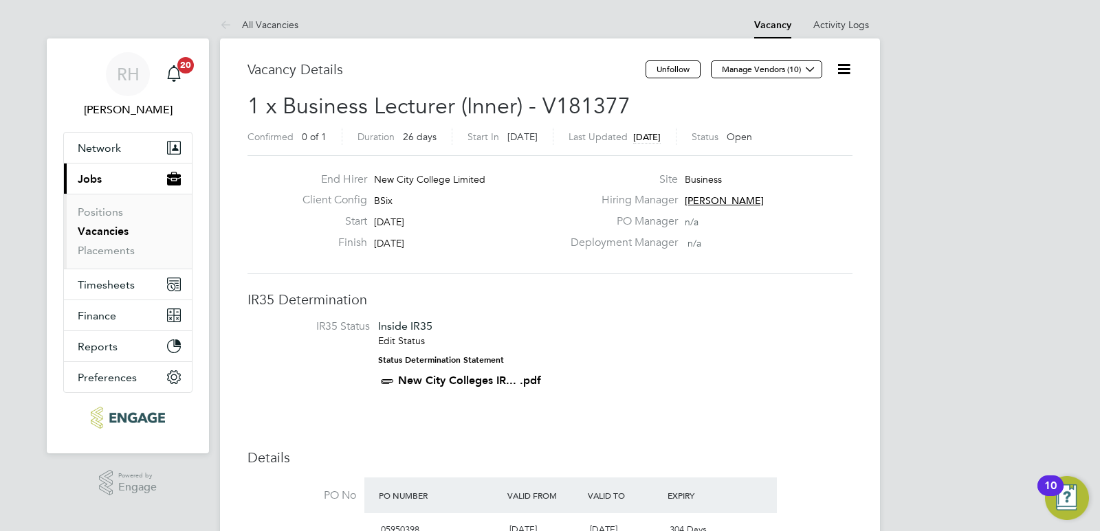
click at [703, 294] on h3 "IR35 Determination" at bounding box center [550, 300] width 605 height 18
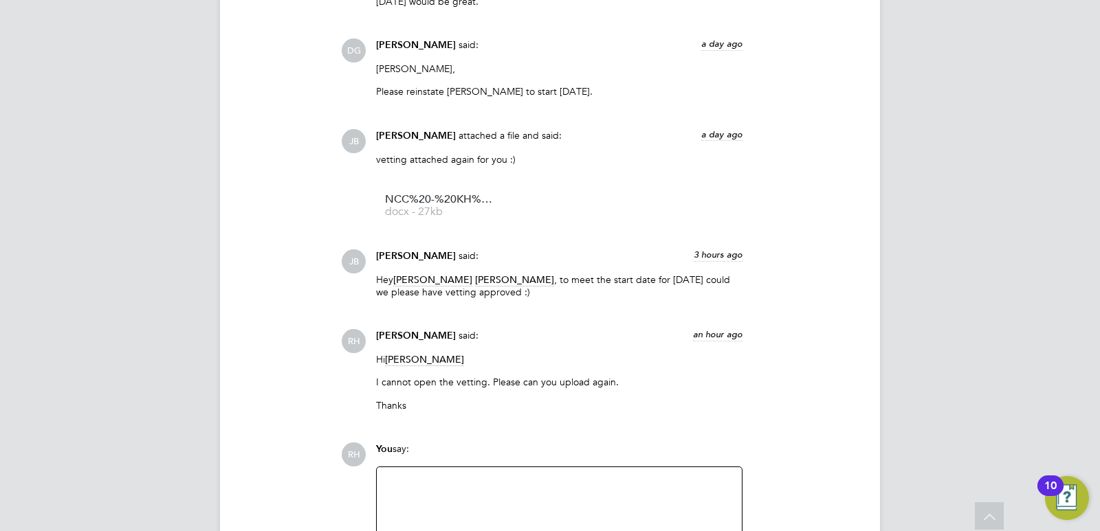
scroll to position [1859, 0]
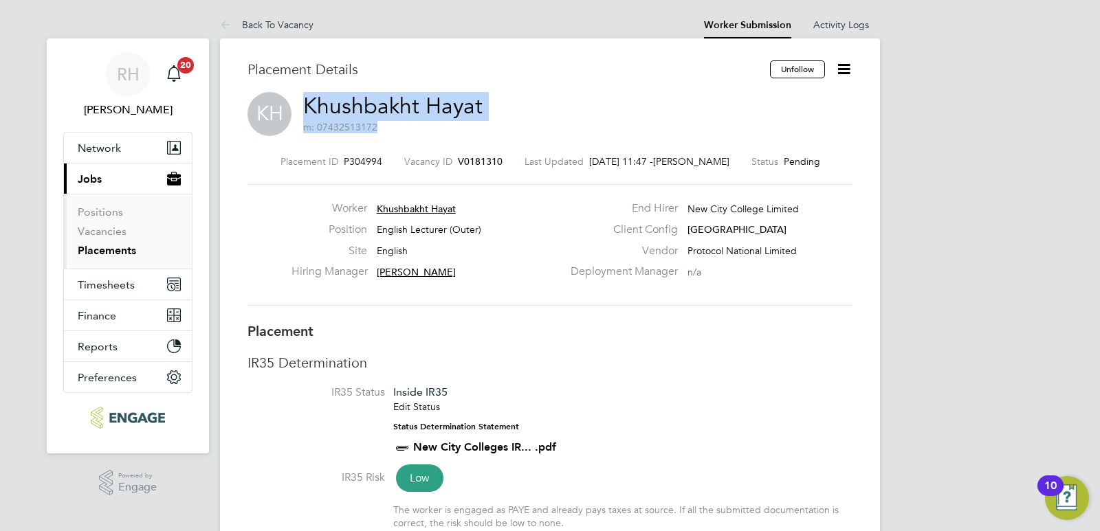
drag, startPoint x: 503, startPoint y: 105, endPoint x: 309, endPoint y: 105, distance: 194.6
click at [303, 105] on div "KH Khushbakht Hayat m: 07432513172" at bounding box center [550, 115] width 605 height 47
copy h2 "Khushbakht Hayat m: 07432513172"
click at [476, 162] on span "V0181310" at bounding box center [480, 161] width 45 height 12
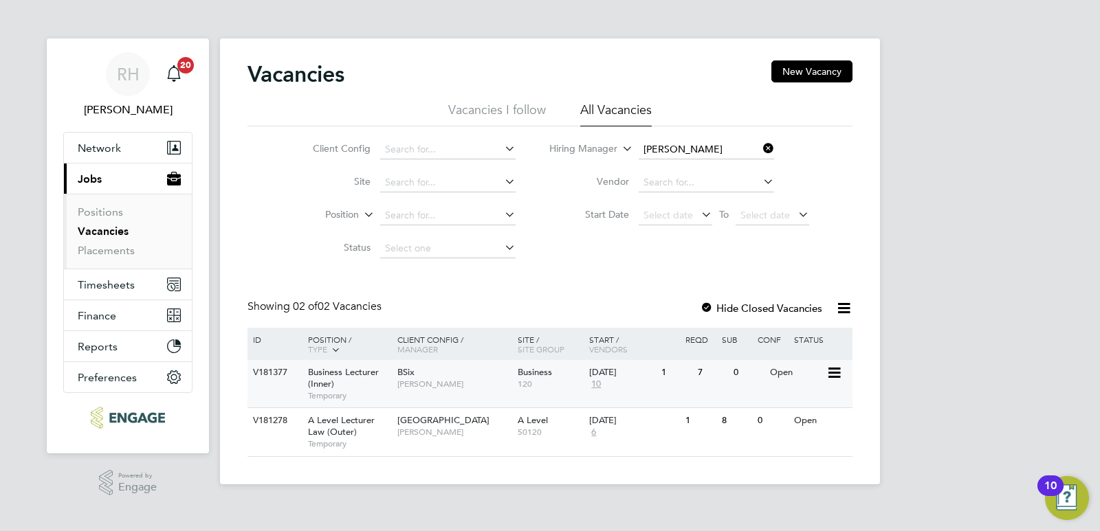
click at [412, 390] on div "BSix [PERSON_NAME]" at bounding box center [454, 378] width 120 height 36
click at [760, 145] on icon at bounding box center [760, 148] width 0 height 19
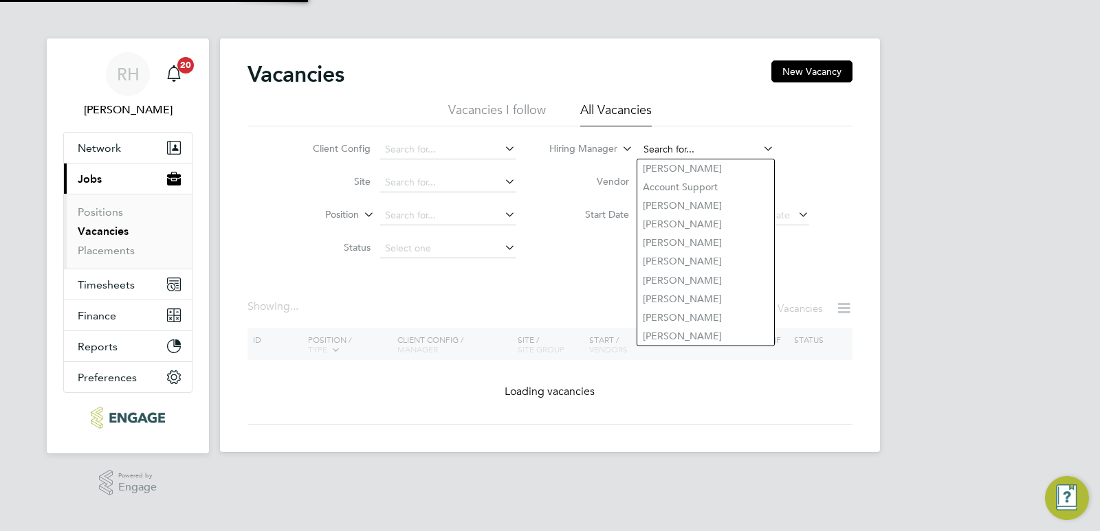
click at [674, 149] on input at bounding box center [706, 149] width 135 height 19
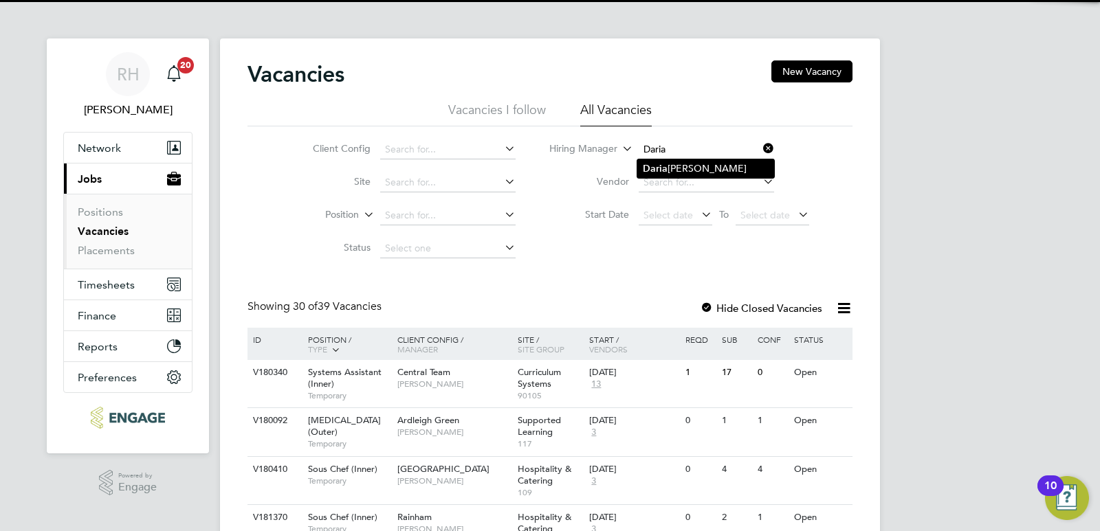
click at [678, 169] on li "Daria Gregory" at bounding box center [705, 169] width 137 height 19
type input "Daria Gregory"
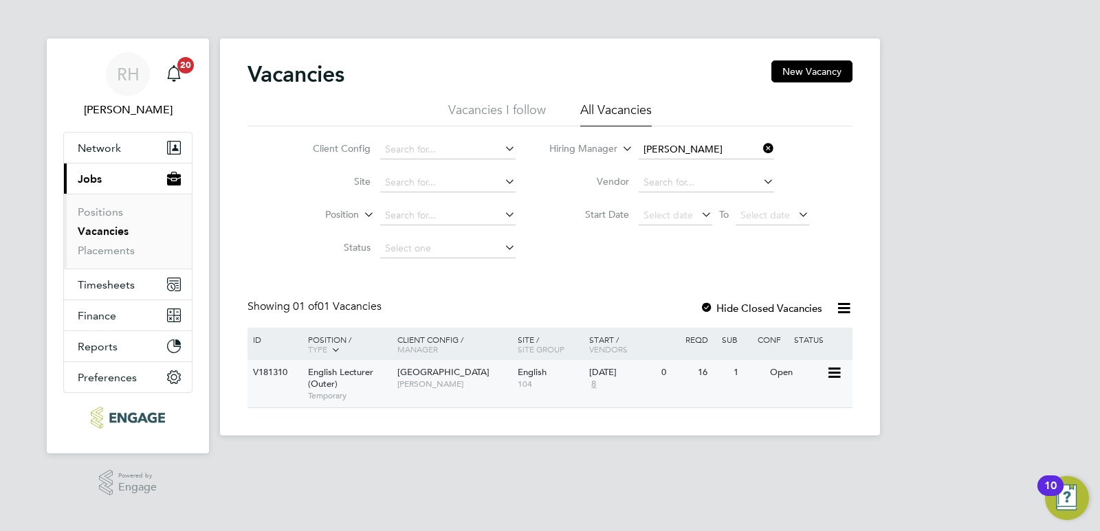
click at [321, 384] on span "English Lecturer (Outer)" at bounding box center [340, 377] width 65 height 23
click at [760, 149] on icon at bounding box center [760, 148] width 0 height 19
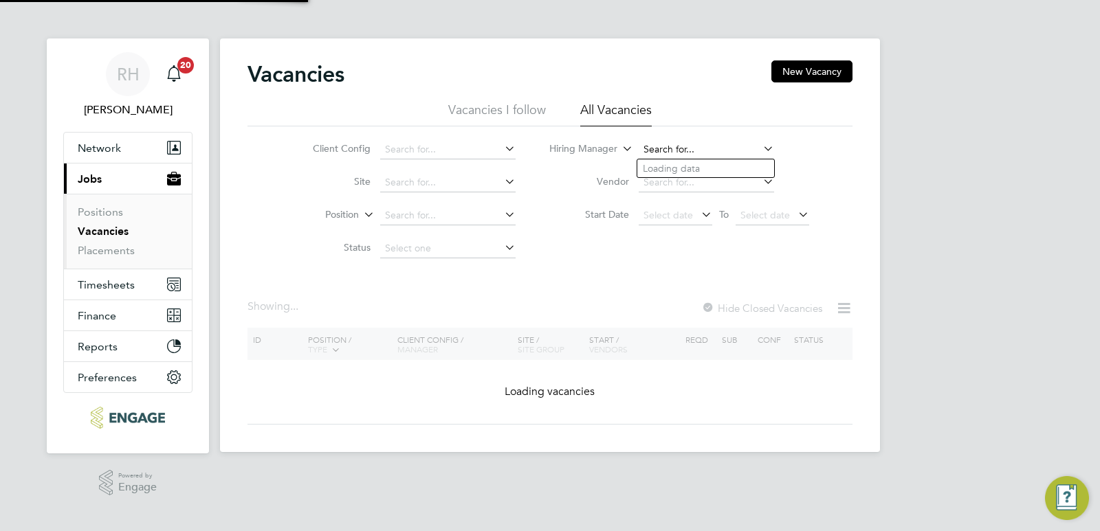
click at [692, 155] on input at bounding box center [706, 149] width 135 height 19
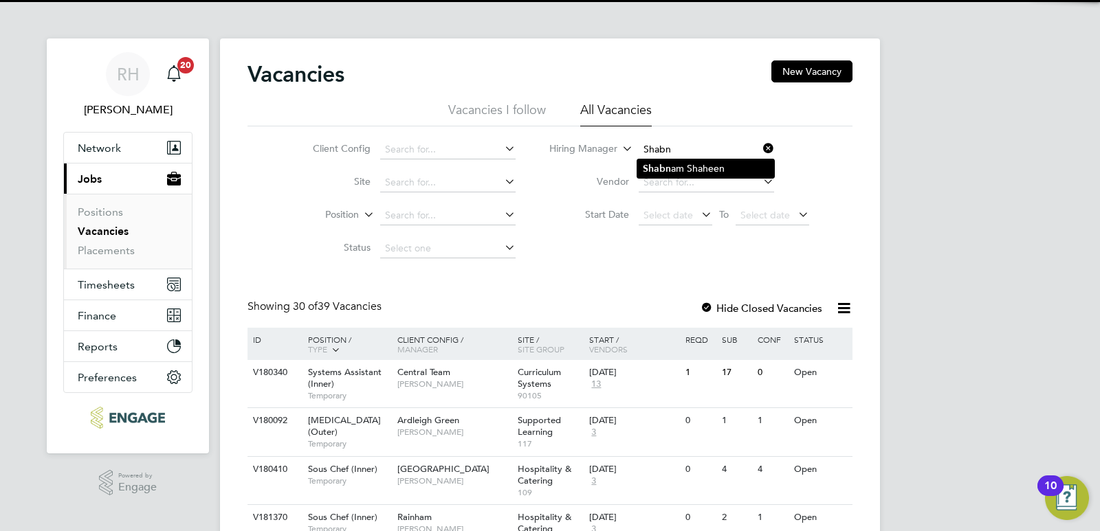
click at [694, 168] on li "Shabn am Shaheen" at bounding box center [705, 169] width 137 height 19
type input "Shabnam Shaheen"
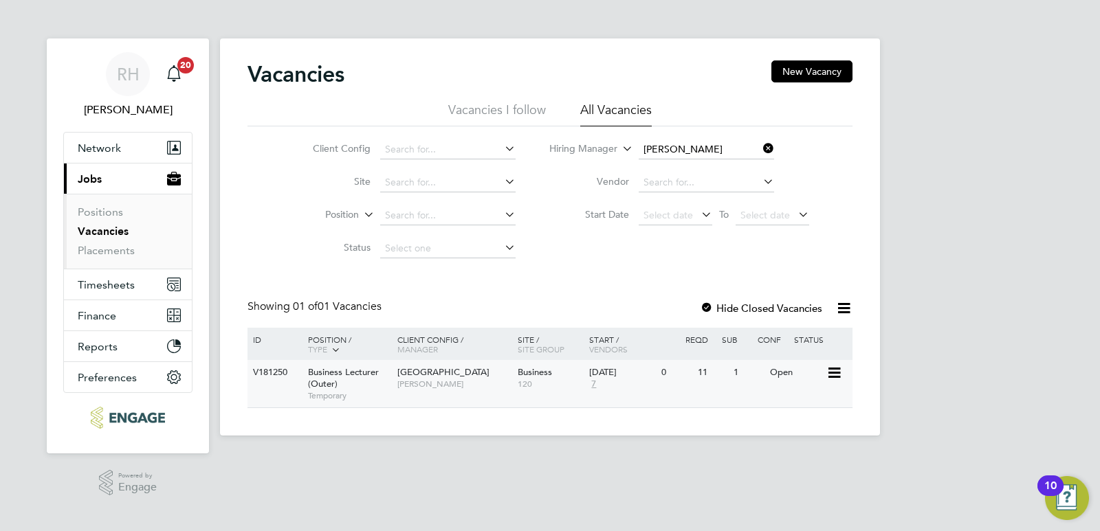
click at [320, 381] on span "Business Lecturer (Outer)" at bounding box center [343, 377] width 71 height 23
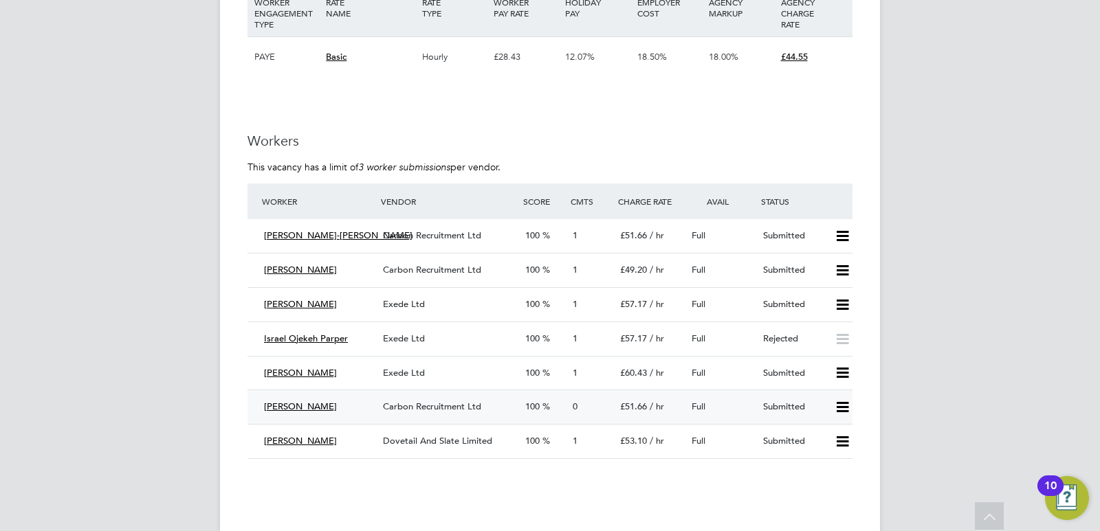
click at [382, 397] on div "Carbon Recruitment Ltd" at bounding box center [448, 407] width 142 height 23
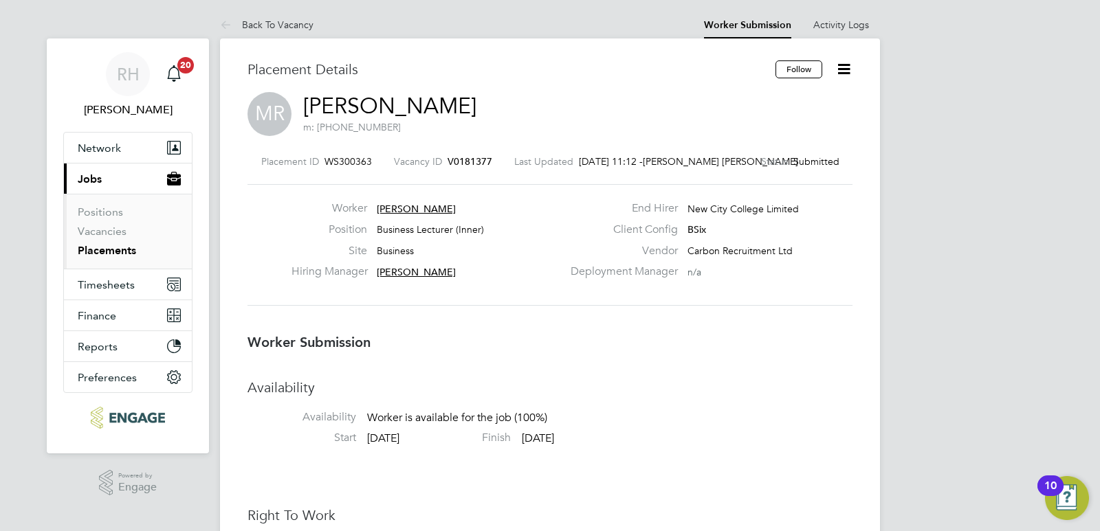
click at [470, 159] on span "V0181377" at bounding box center [470, 161] width 45 height 12
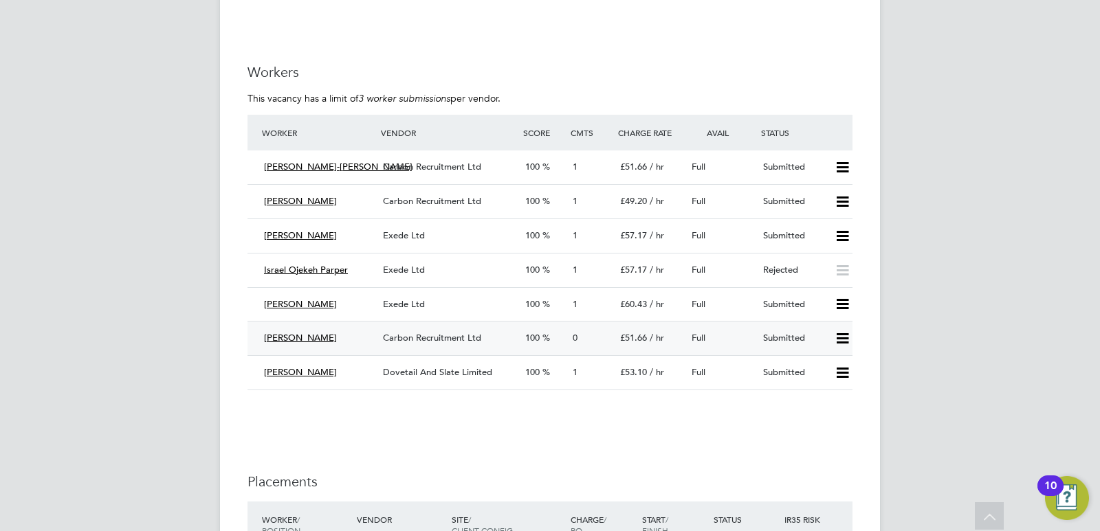
click at [478, 332] on span "Carbon Recruitment Ltd" at bounding box center [432, 338] width 98 height 12
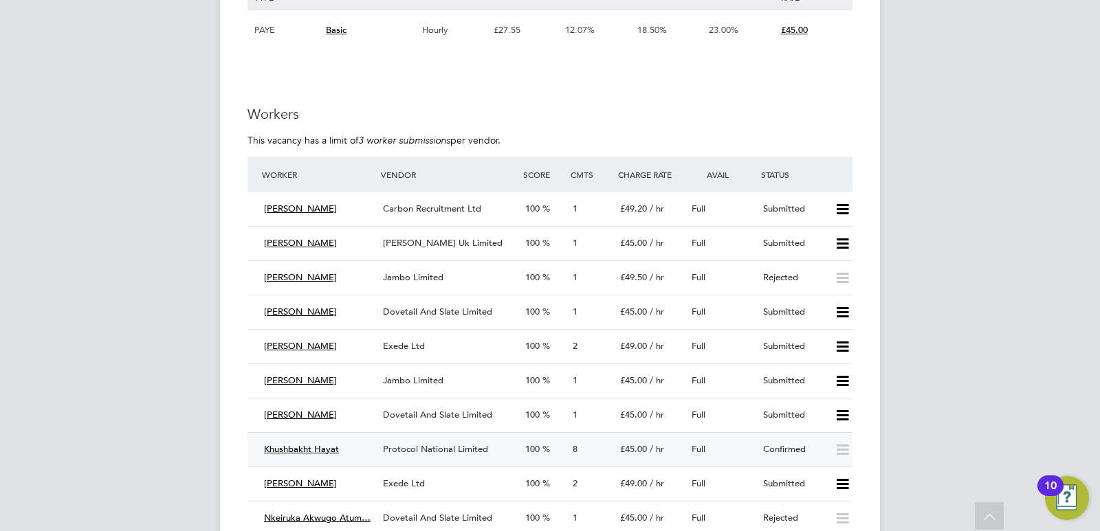
click at [472, 449] on span "Protocol National Limited" at bounding box center [435, 449] width 105 height 12
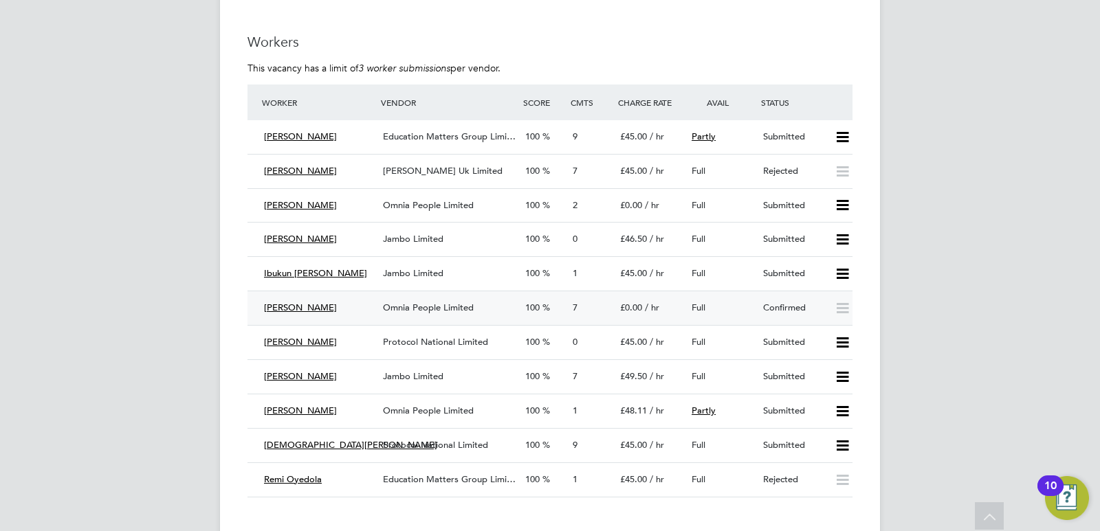
click at [369, 308] on div "Joelle Monrose" at bounding box center [318, 308] width 119 height 23
